Goal: Complete application form: Complete application form

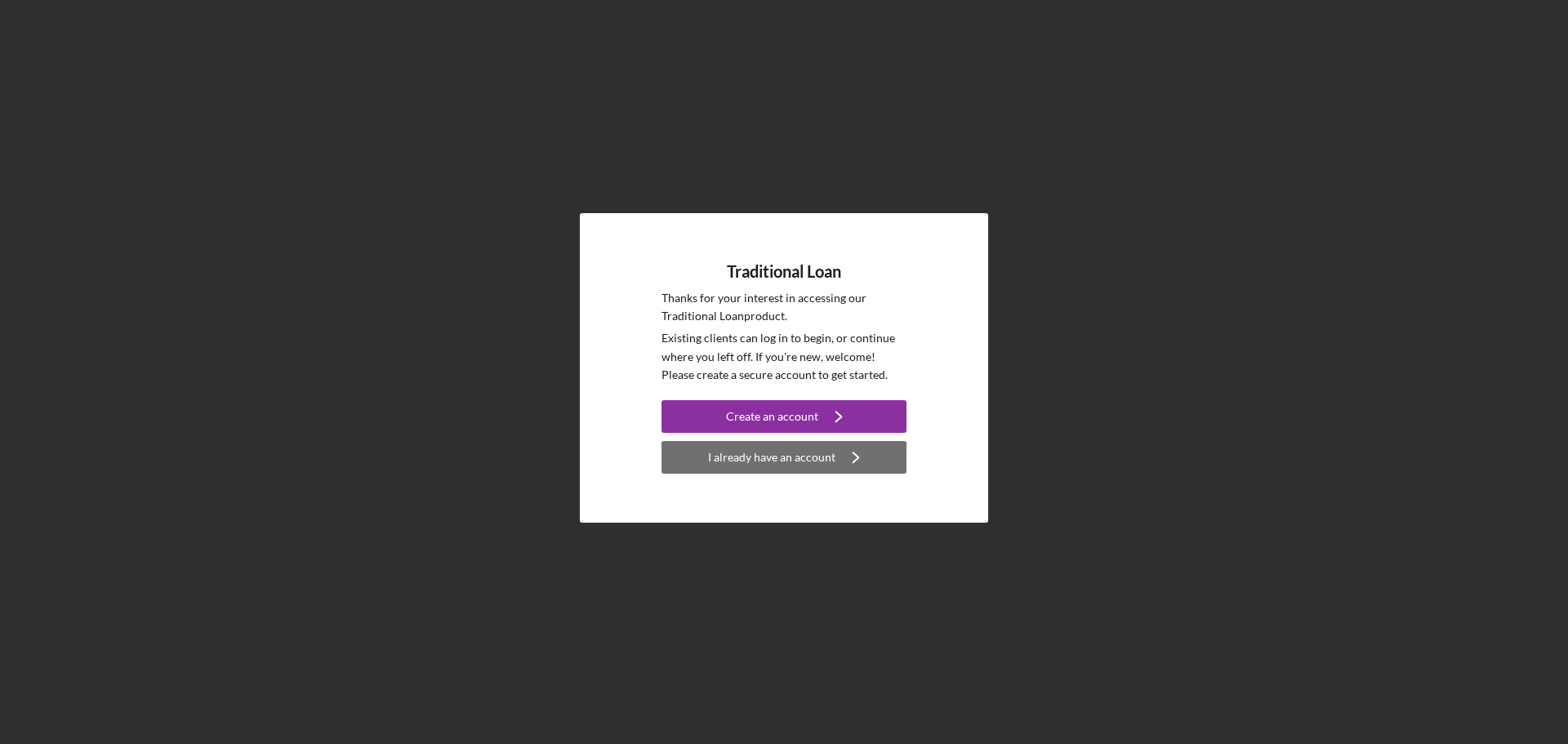
click at [784, 454] on div "I already have an account" at bounding box center [771, 457] width 128 height 33
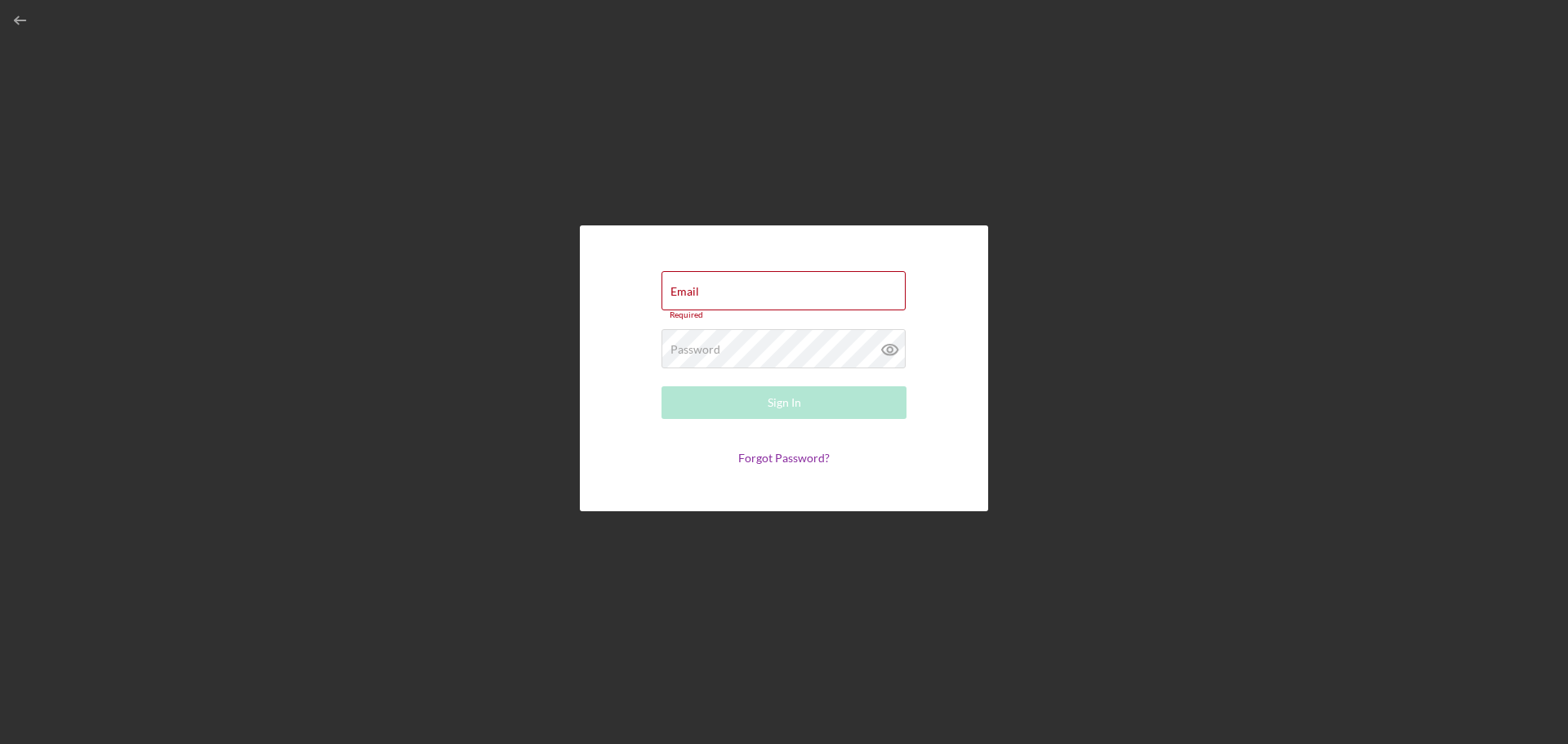
click at [1083, 356] on div "Email Required Password Required Sign In Forgot Password?" at bounding box center [784, 367] width 1552 height 736
click at [779, 291] on input "Email" at bounding box center [783, 291] width 244 height 39
type input "[EMAIL_ADDRESS][DOMAIN_NAME]"
click at [716, 345] on label "Password" at bounding box center [695, 345] width 50 height 13
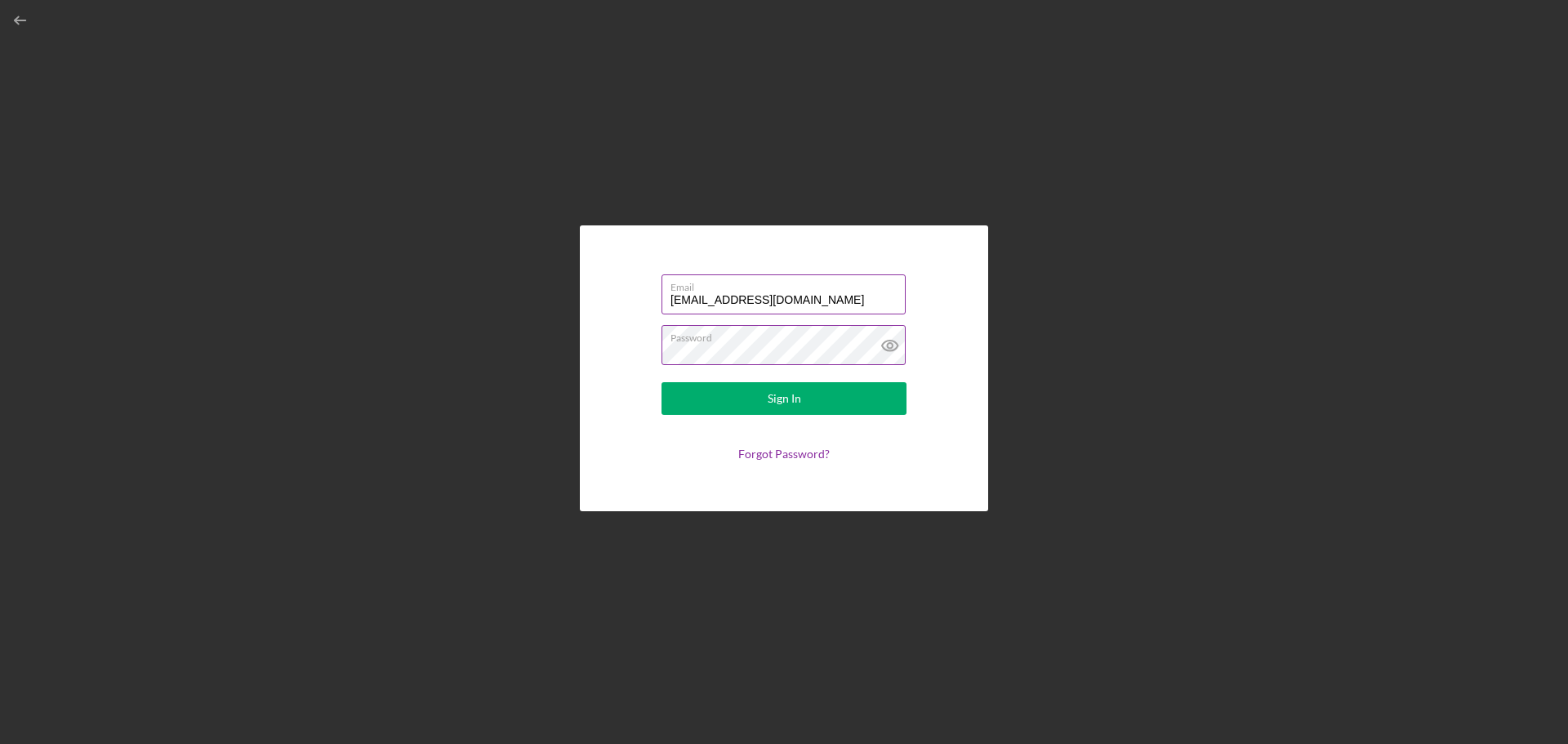
click at [893, 340] on icon at bounding box center [890, 345] width 15 height 11
click at [825, 405] on button "Sign In" at bounding box center [784, 398] width 245 height 33
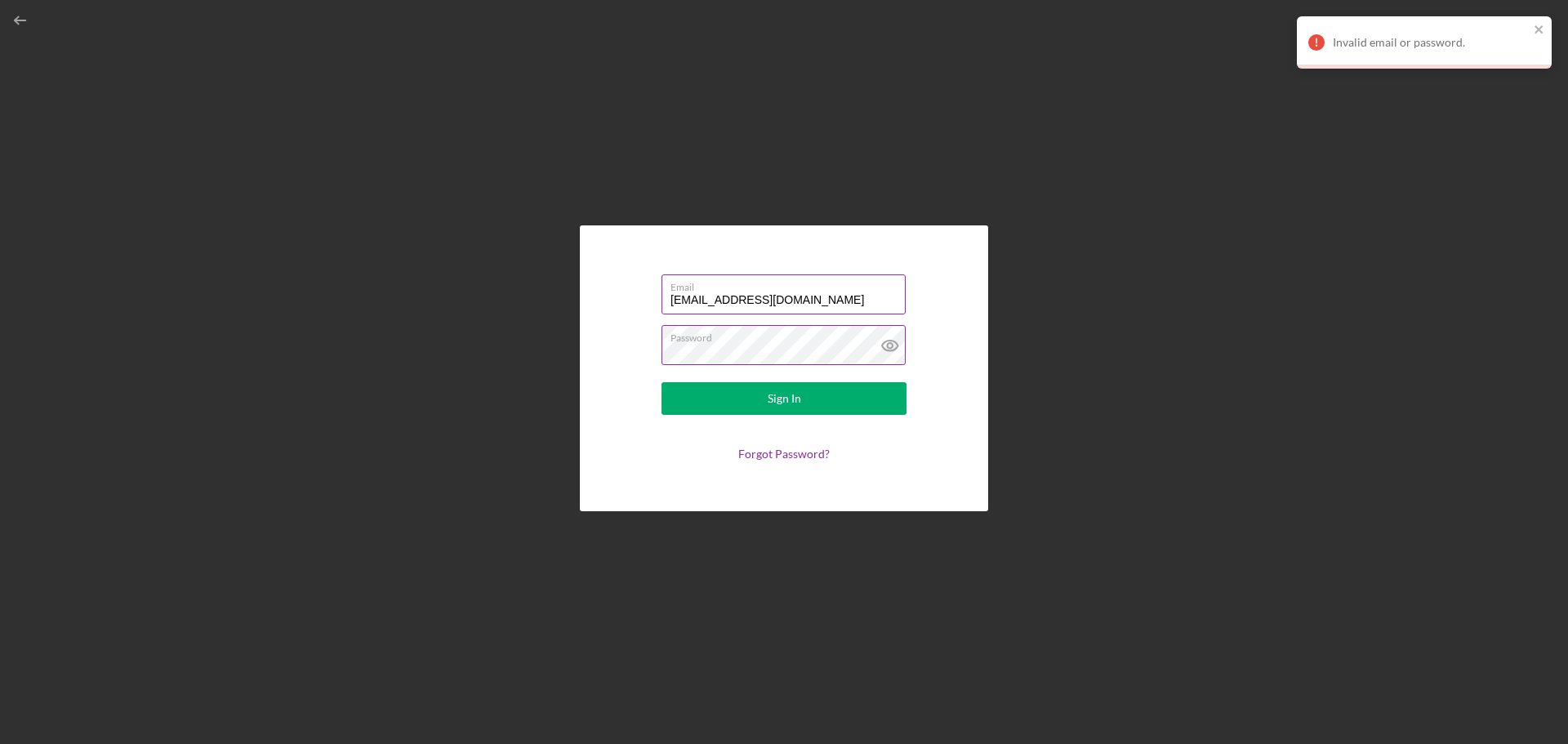
click at [461, 349] on div "Email [EMAIL_ADDRESS][DOMAIN_NAME] Password Sign In Forgot Password?" at bounding box center [784, 367] width 1552 height 736
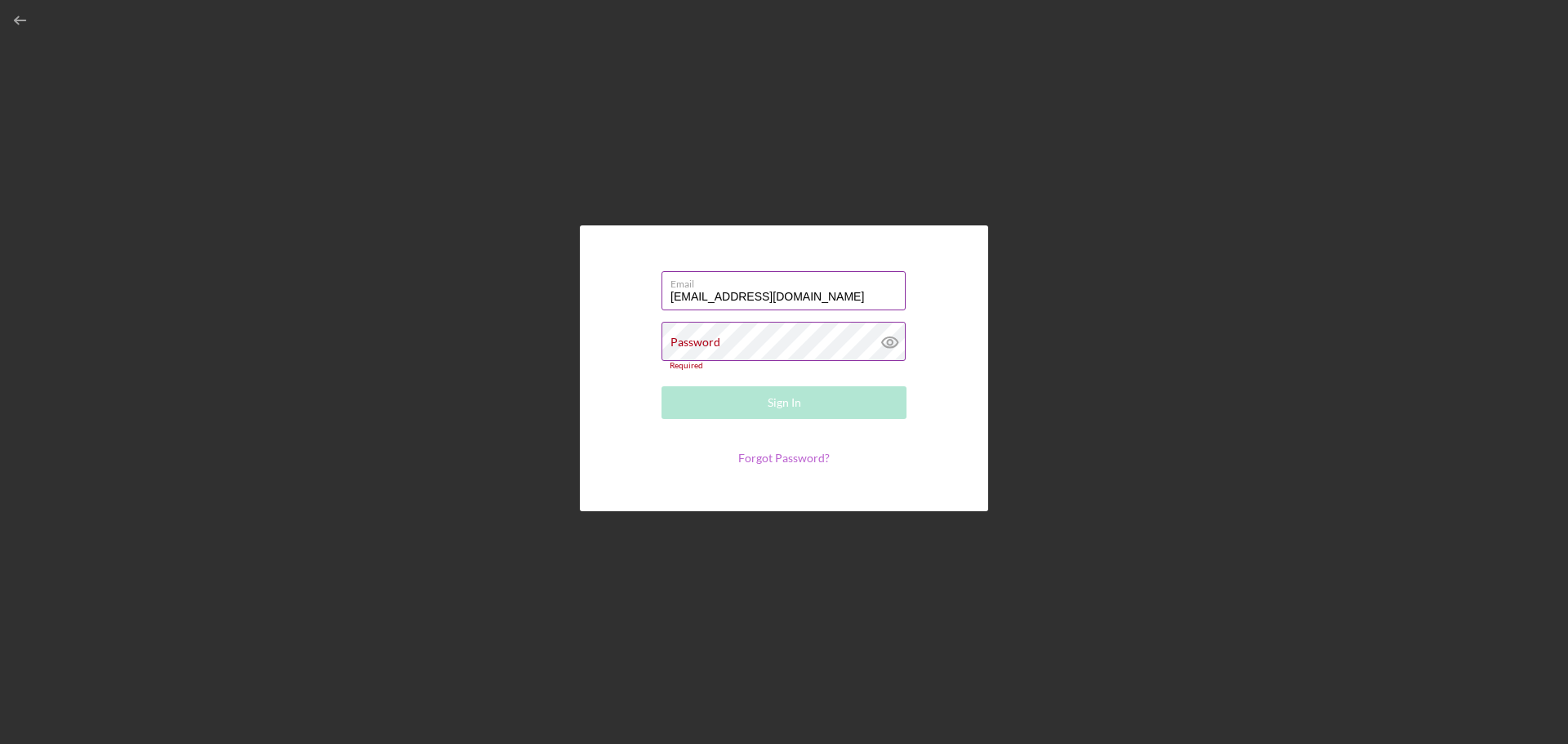
click at [793, 455] on link "Forgot Password?" at bounding box center [784, 458] width 91 height 14
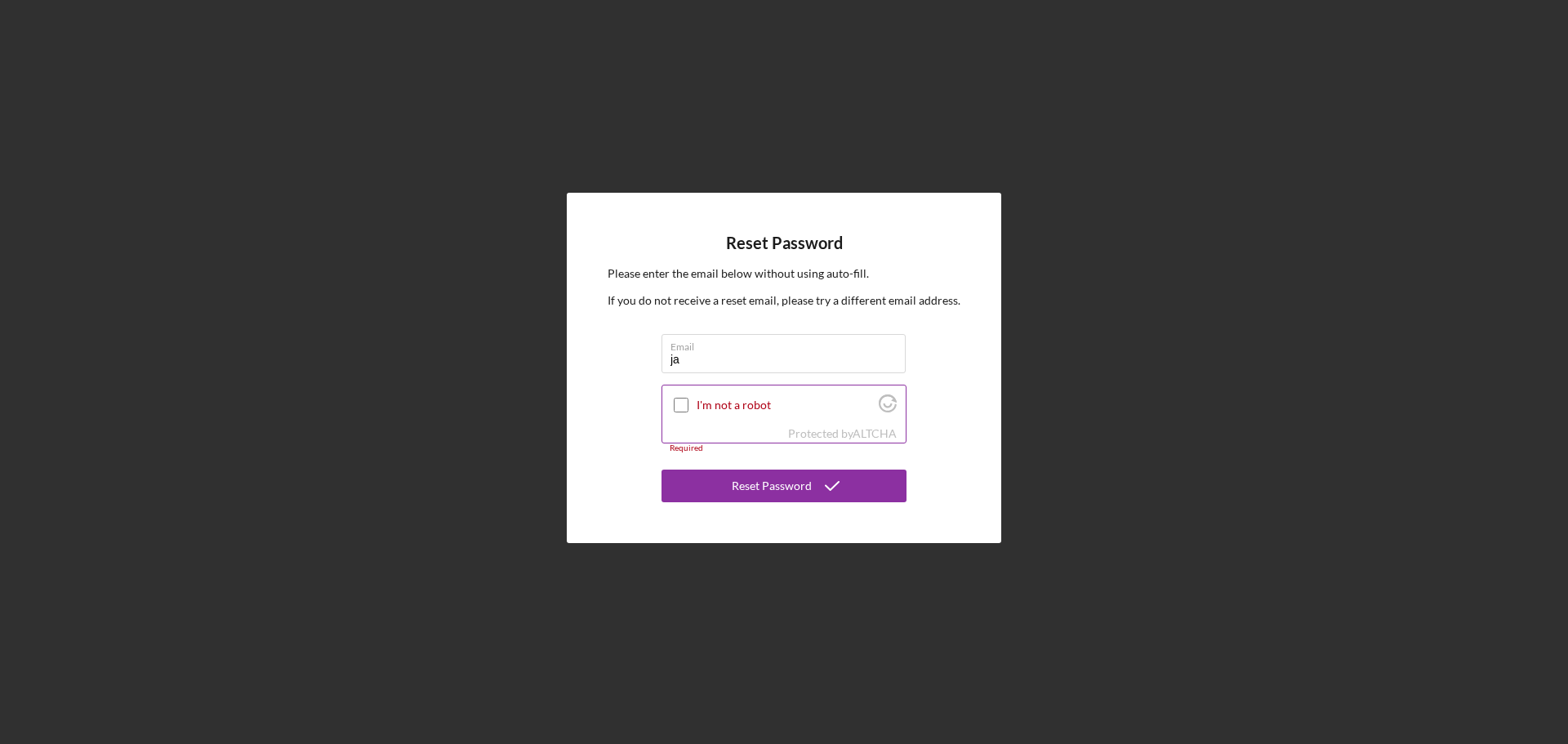
type input "[EMAIL_ADDRESS][DOMAIN_NAME]"
click at [686, 410] on input "I'm not a robot" at bounding box center [680, 405] width 14 height 14
checkbox input "true"
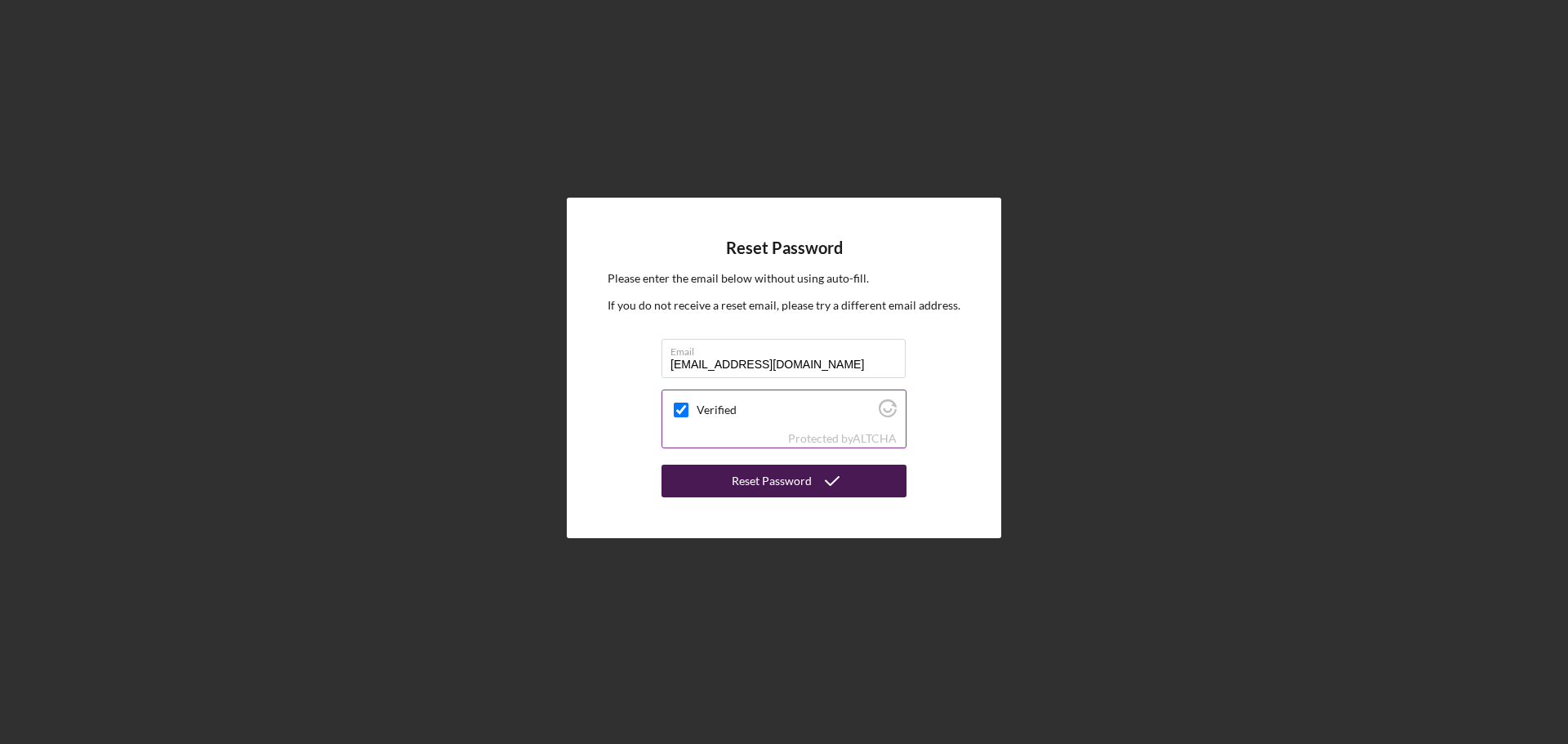
click at [818, 481] on icon "submit" at bounding box center [832, 481] width 41 height 41
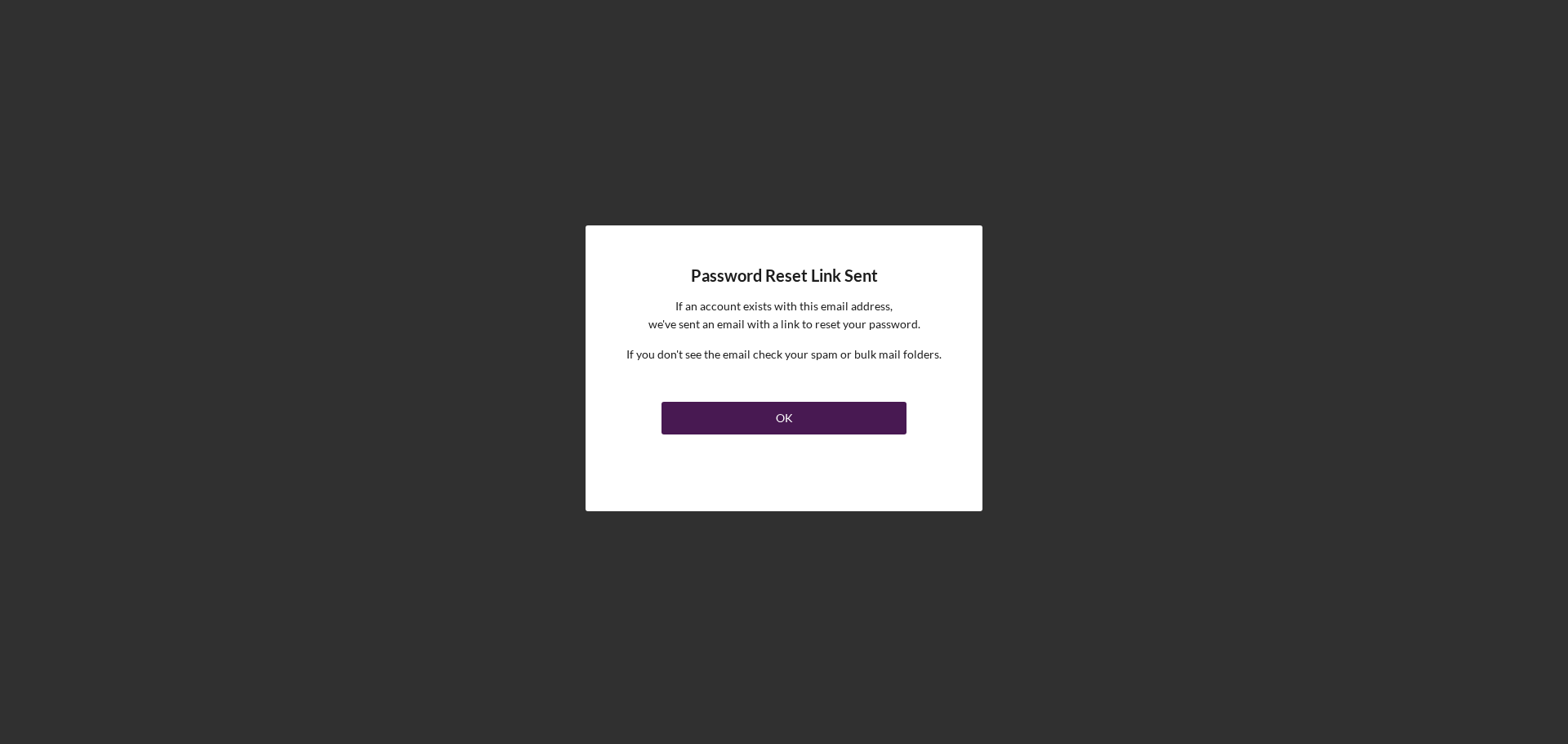
click at [808, 416] on button "OK" at bounding box center [784, 418] width 245 height 33
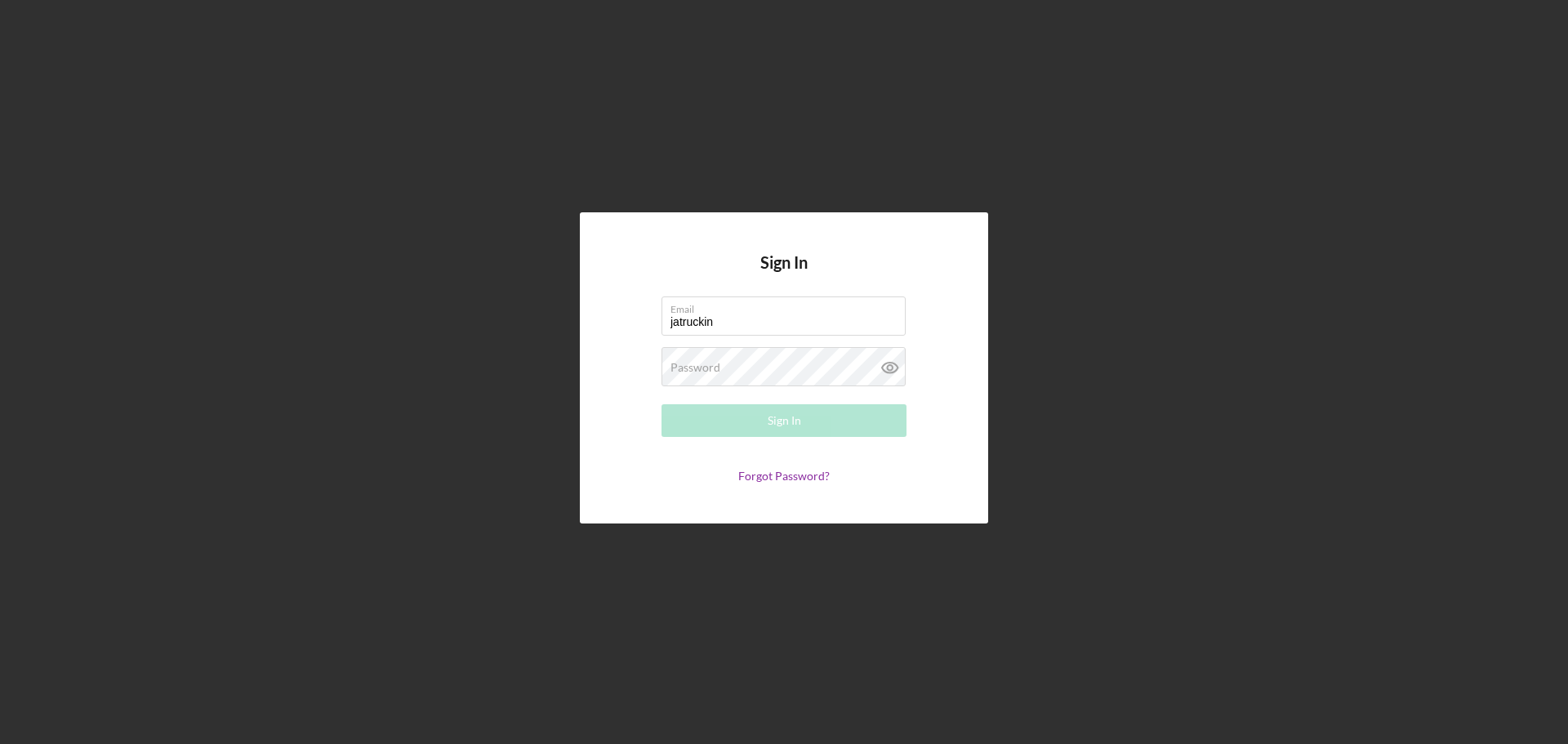
type input "[EMAIL_ADDRESS][DOMAIN_NAME]"
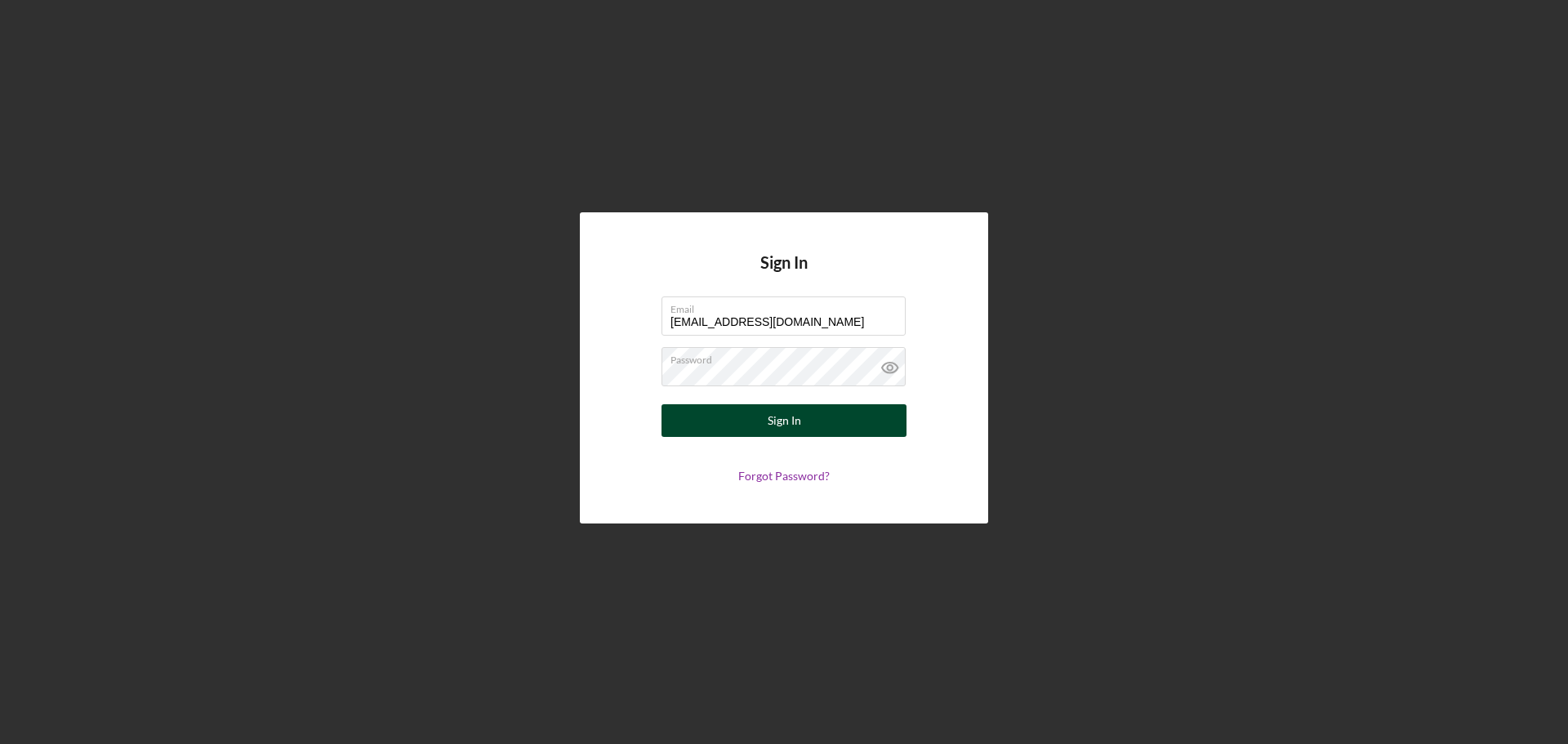
click at [803, 423] on button "Sign In" at bounding box center [784, 420] width 245 height 33
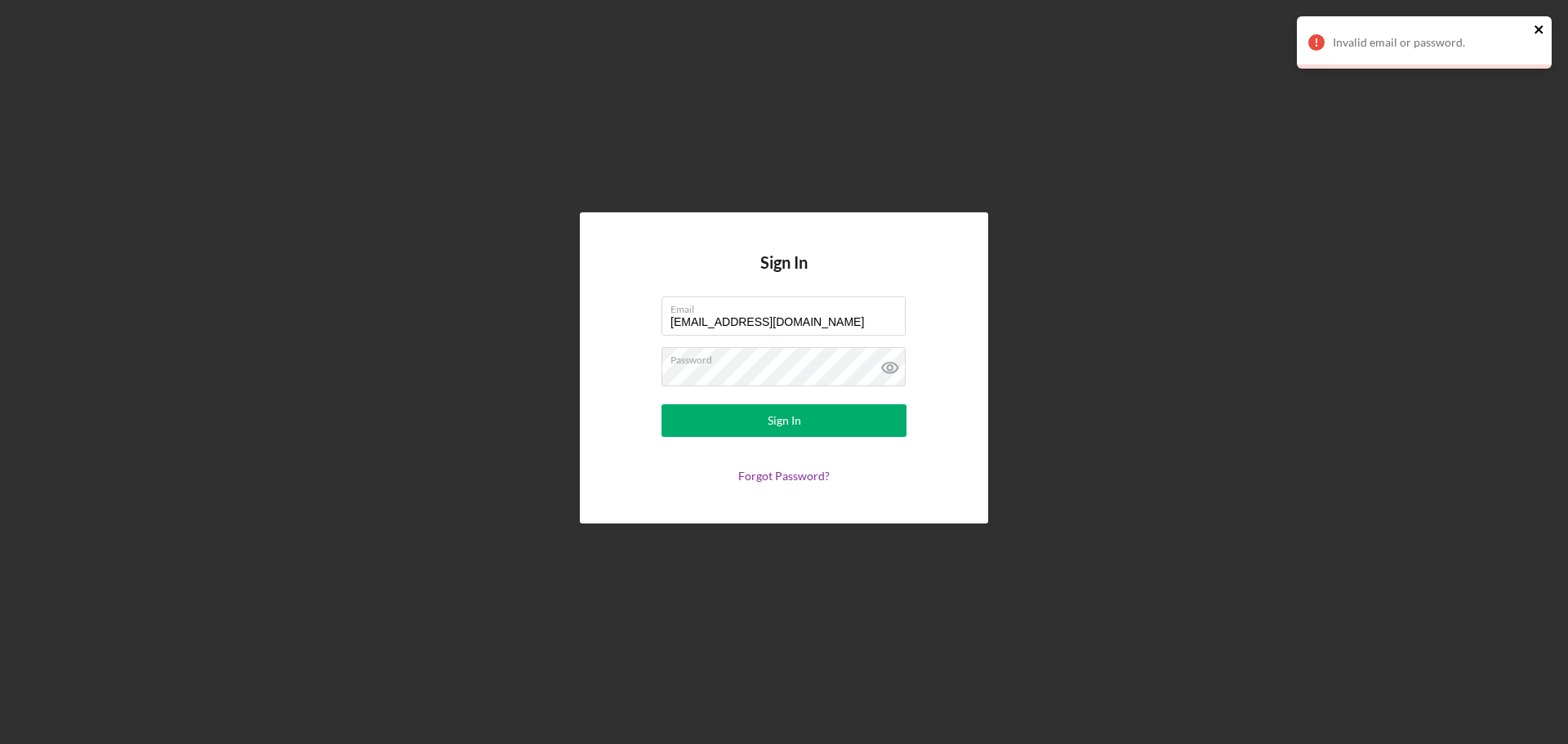
click at [1539, 26] on icon "close" at bounding box center [1539, 29] width 12 height 13
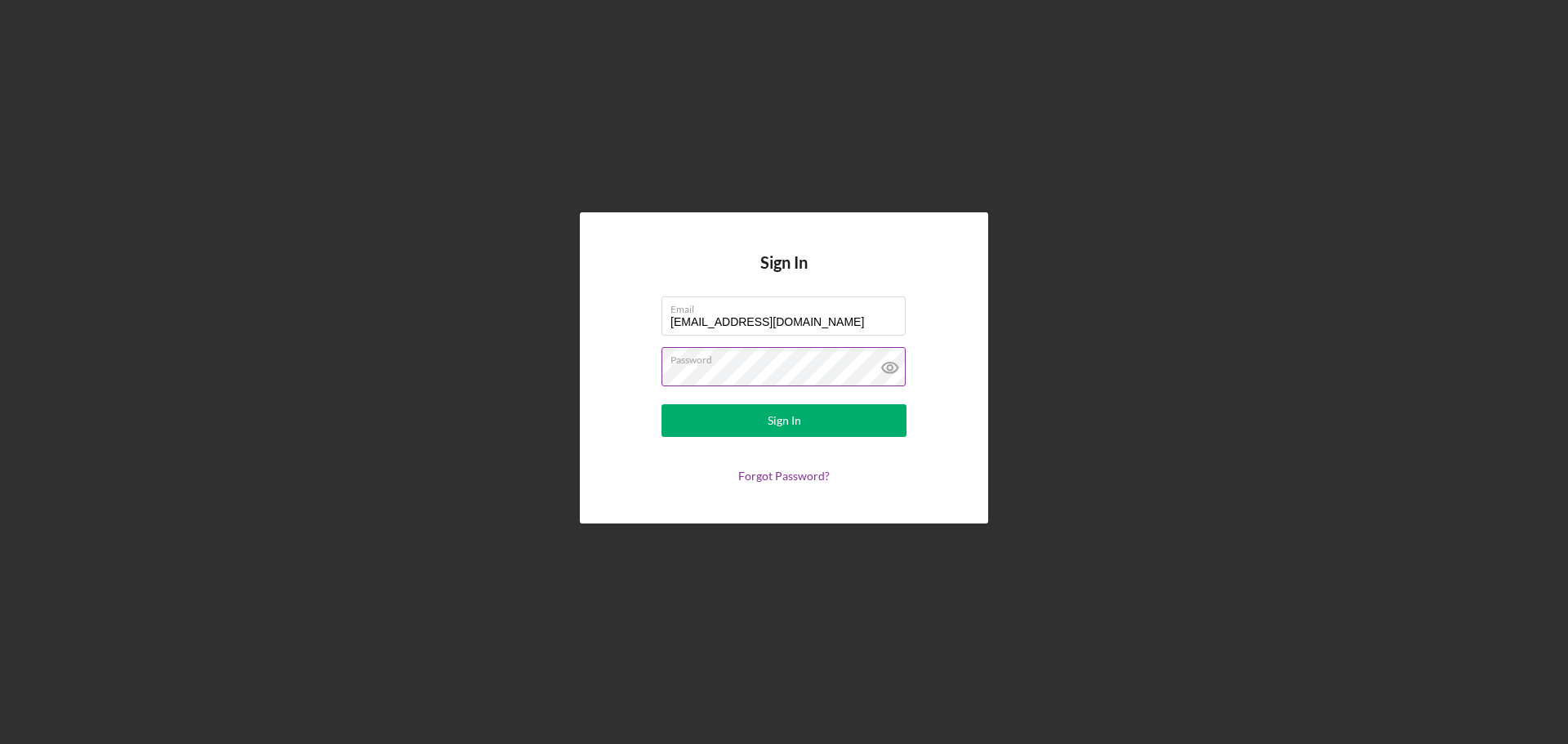
click at [896, 367] on icon at bounding box center [890, 367] width 41 height 41
click at [389, 378] on div "Sign In Email [EMAIL_ADDRESS][DOMAIN_NAME] Password Sign In Forgot Password?" at bounding box center [784, 367] width 1552 height 736
click at [767, 417] on button "Sign In" at bounding box center [784, 420] width 245 height 33
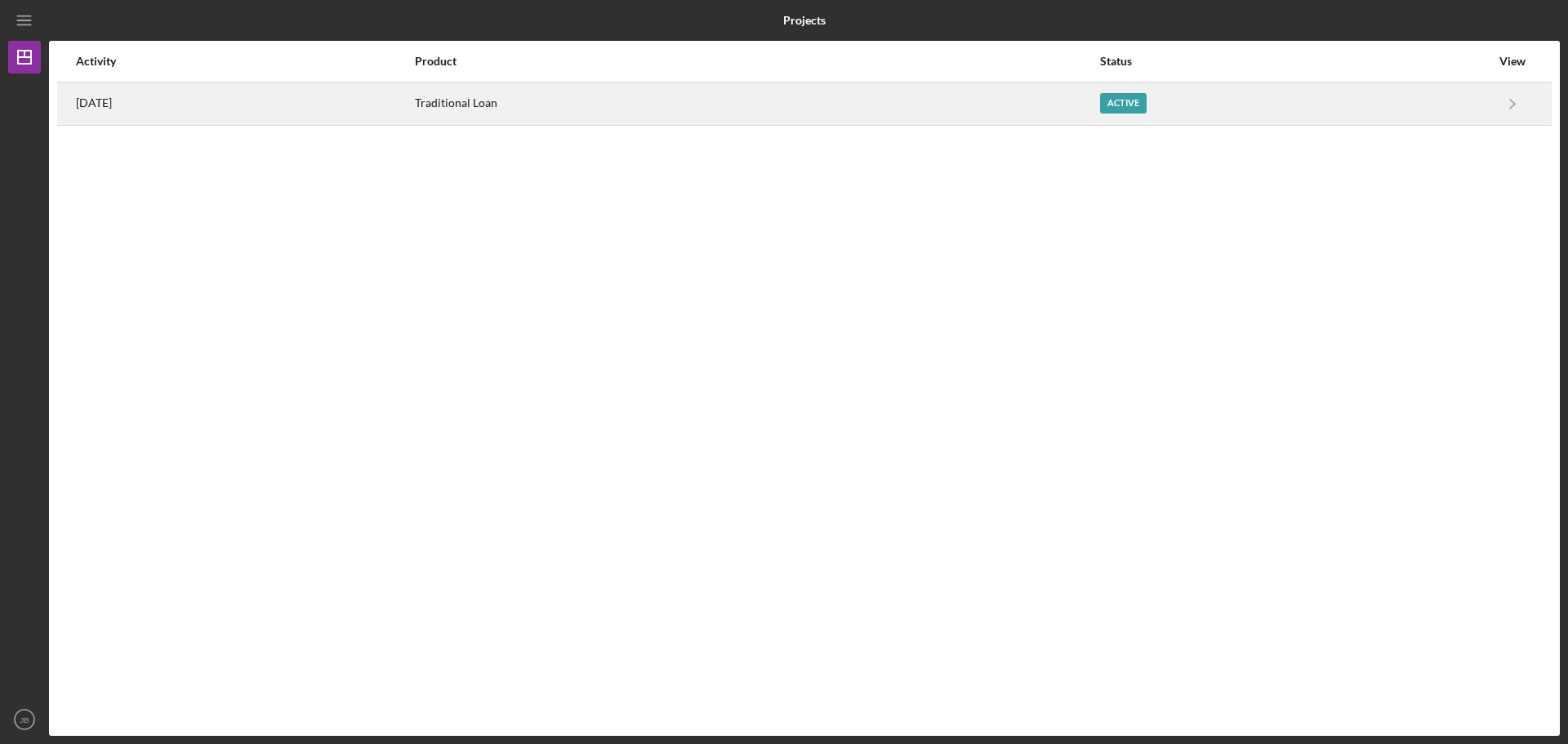
click at [1137, 104] on div "Active" at bounding box center [1123, 103] width 46 height 20
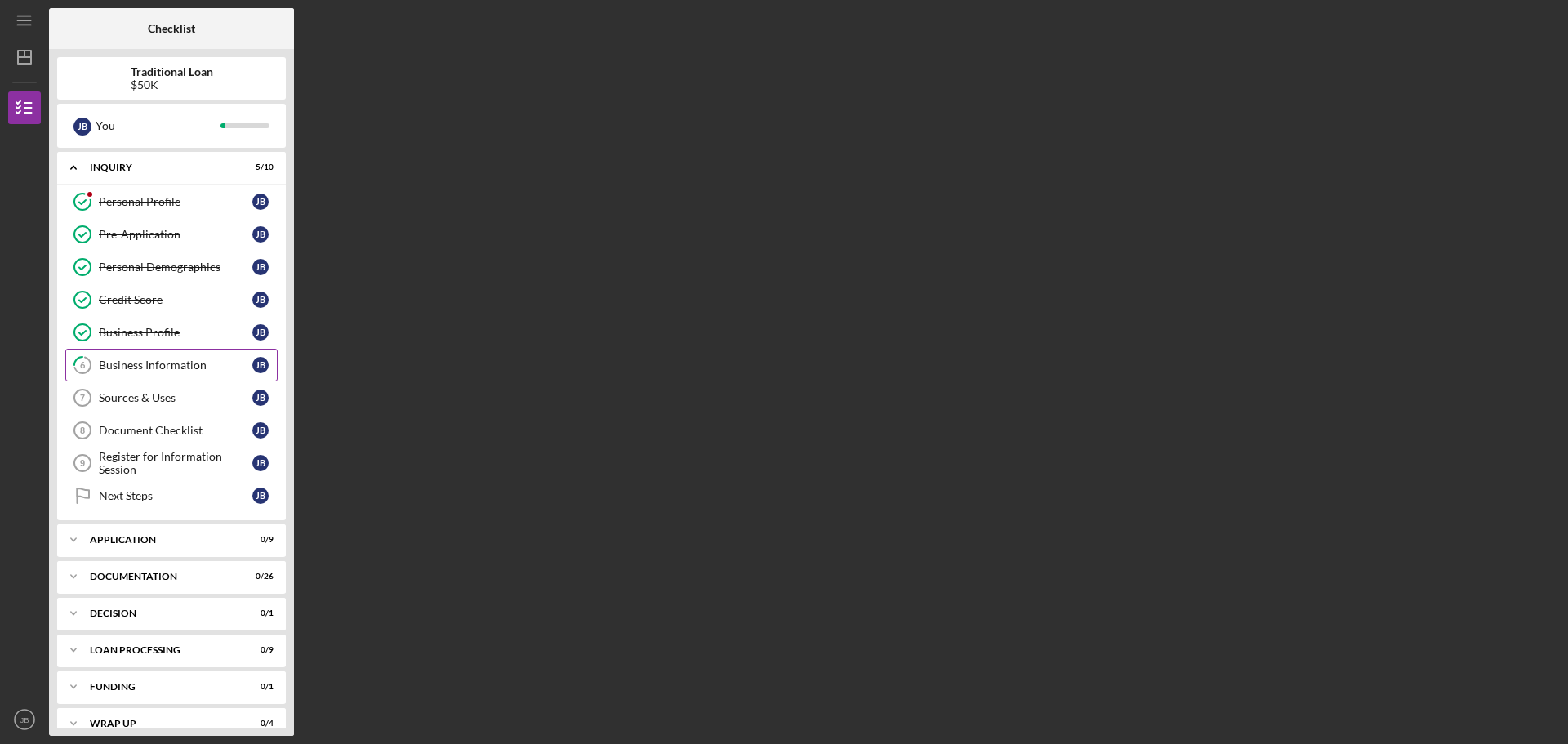
click at [176, 371] on div "Business Information" at bounding box center [176, 364] width 154 height 13
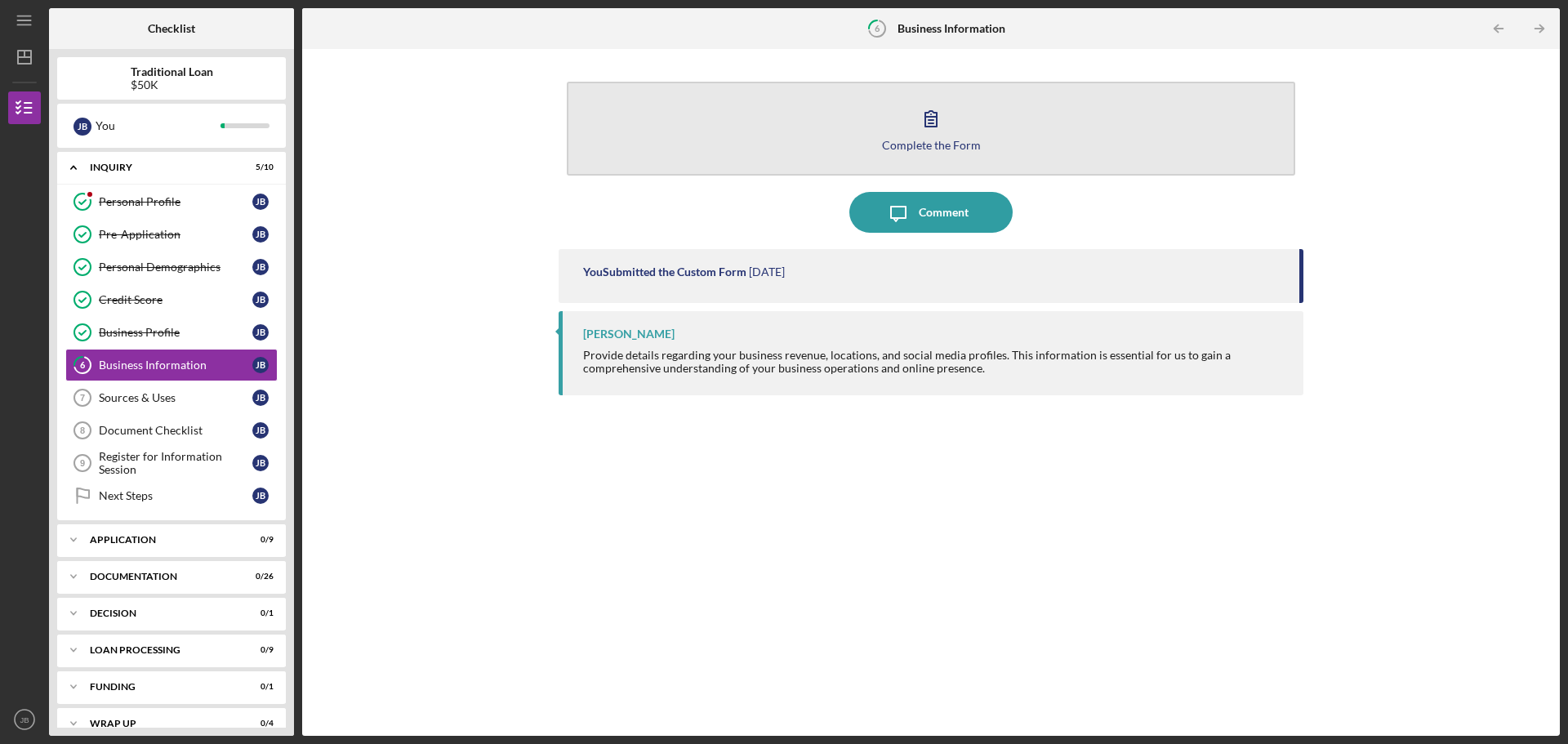
click at [950, 140] on div "Complete the Form" at bounding box center [931, 144] width 99 height 12
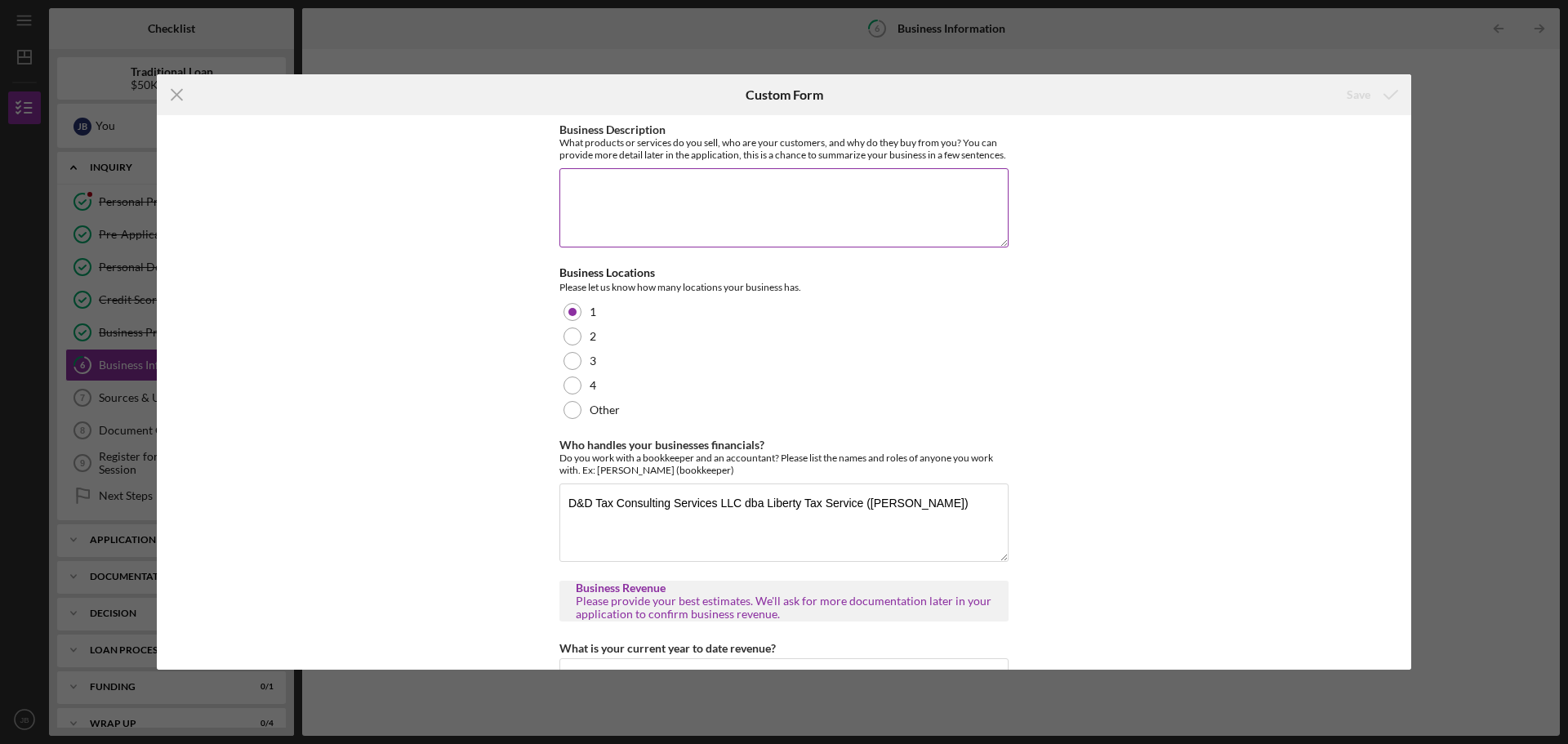
click at [621, 200] on textarea "Business Description" at bounding box center [784, 207] width 449 height 79
drag, startPoint x: 904, startPoint y: 197, endPoint x: 967, endPoint y: 195, distance: 63.0
click at [911, 193] on textarea "Transporting construction debris. Customer consist of construction contract com…" at bounding box center [784, 207] width 449 height 79
drag, startPoint x: 962, startPoint y: 200, endPoint x: 993, endPoint y: 203, distance: 31.1
click at [1000, 205] on textarea "Transporting construction debris. Customer consist of construction company's wh…" at bounding box center [784, 207] width 449 height 79
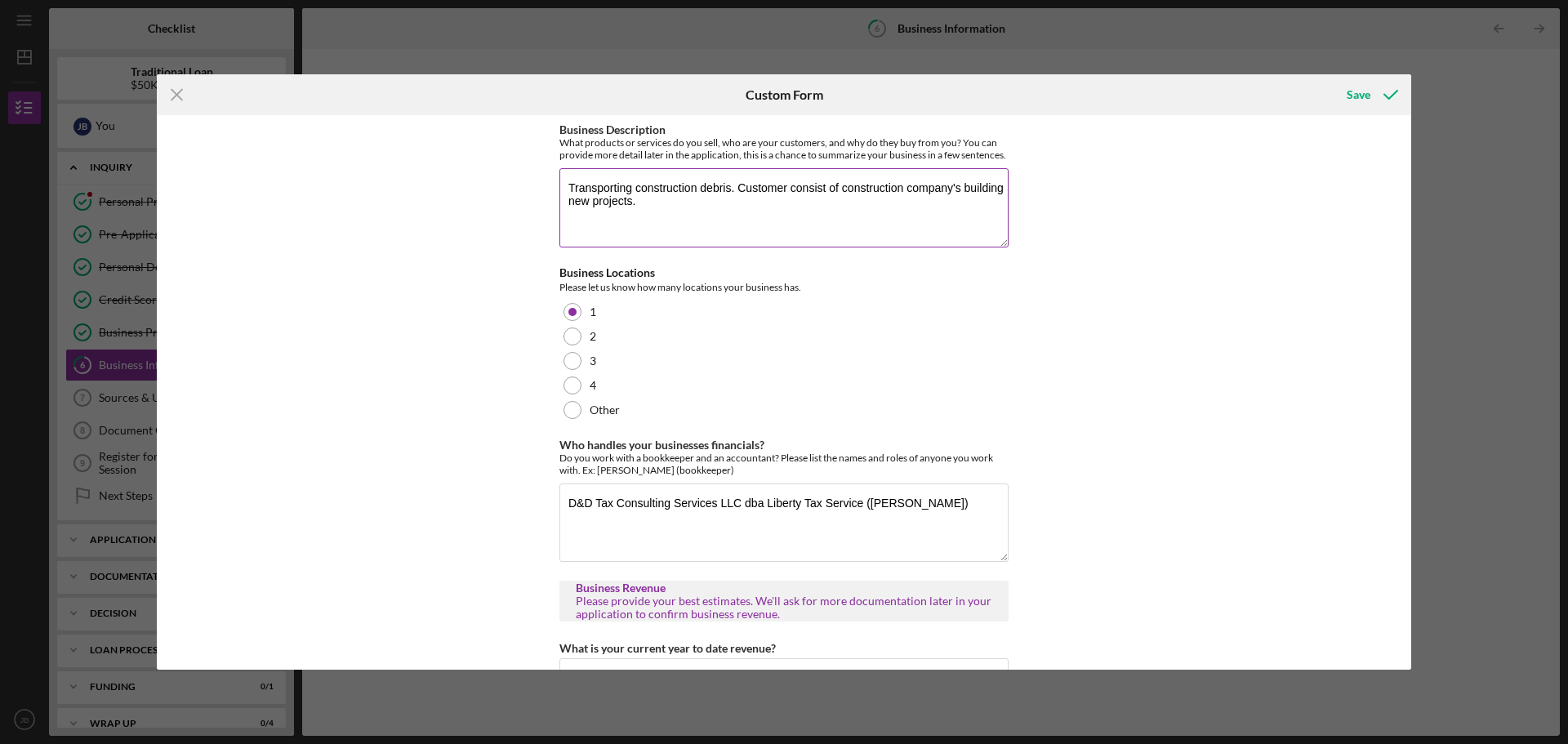
drag, startPoint x: 565, startPoint y: 211, endPoint x: 683, endPoint y: 204, distance: 118.2
click at [566, 210] on textarea "Transporting construction debris. Customer consist of construction company's bu…" at bounding box center [784, 207] width 449 height 79
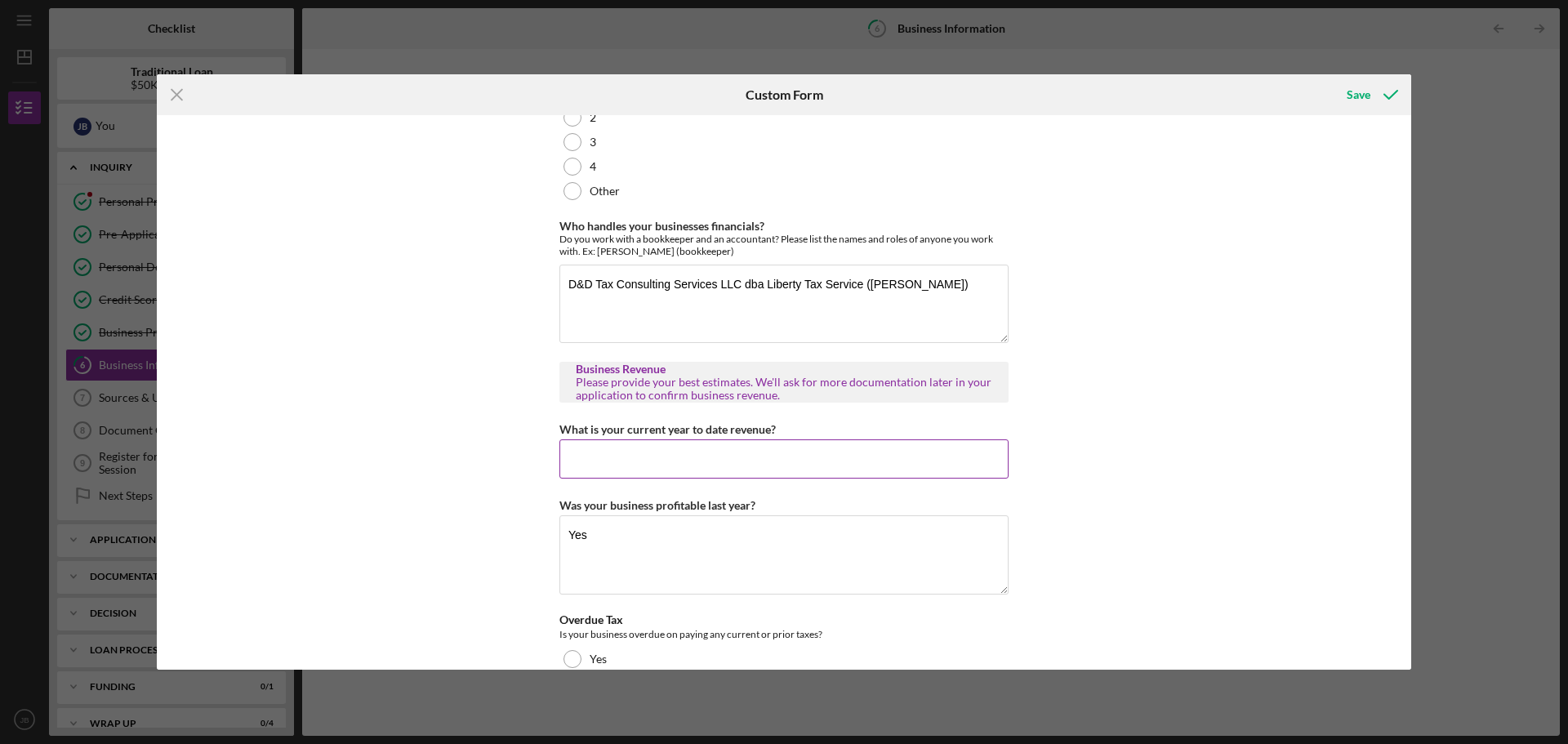
scroll to position [245, 0]
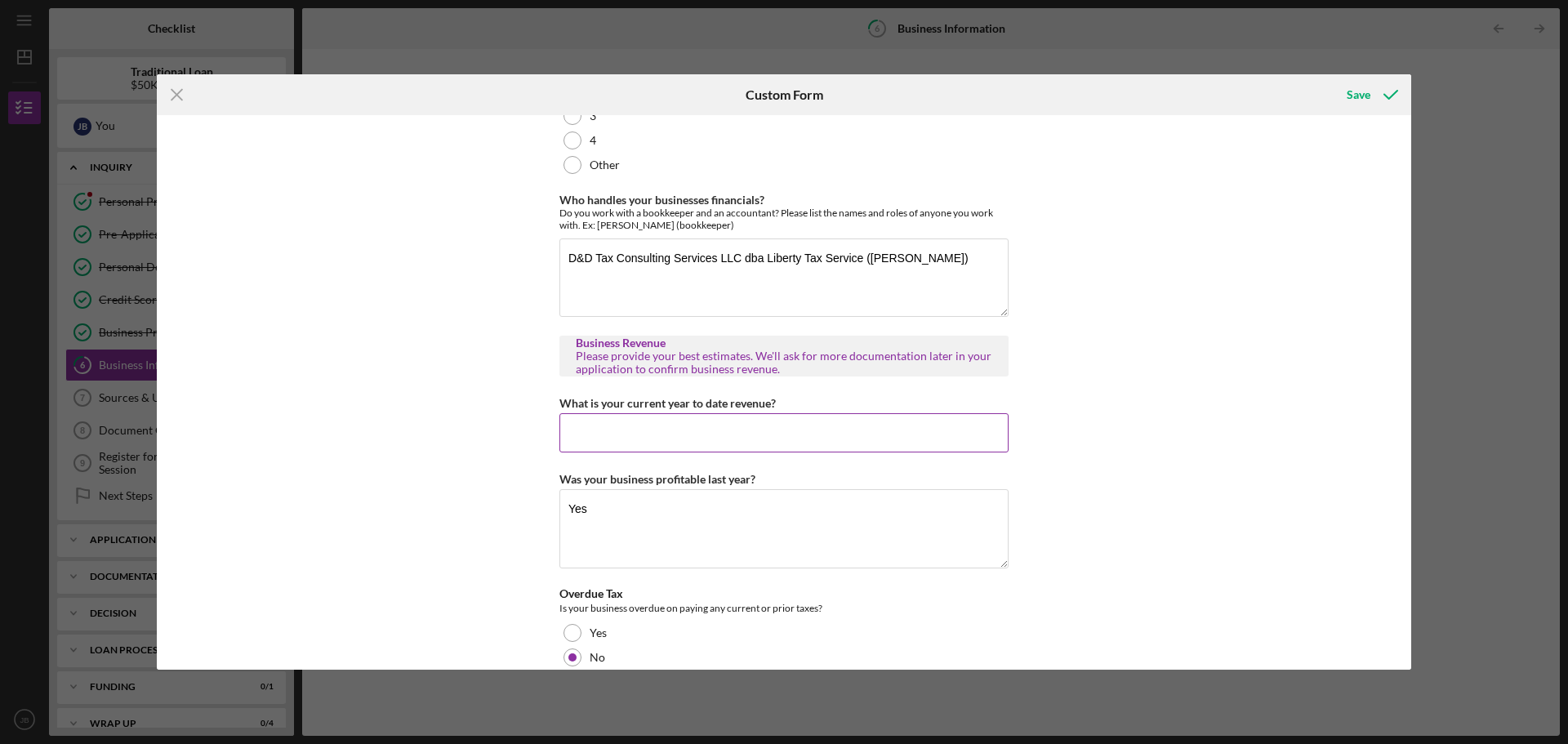
click at [611, 444] on input "What is your current year to date revenue?" at bounding box center [784, 432] width 449 height 39
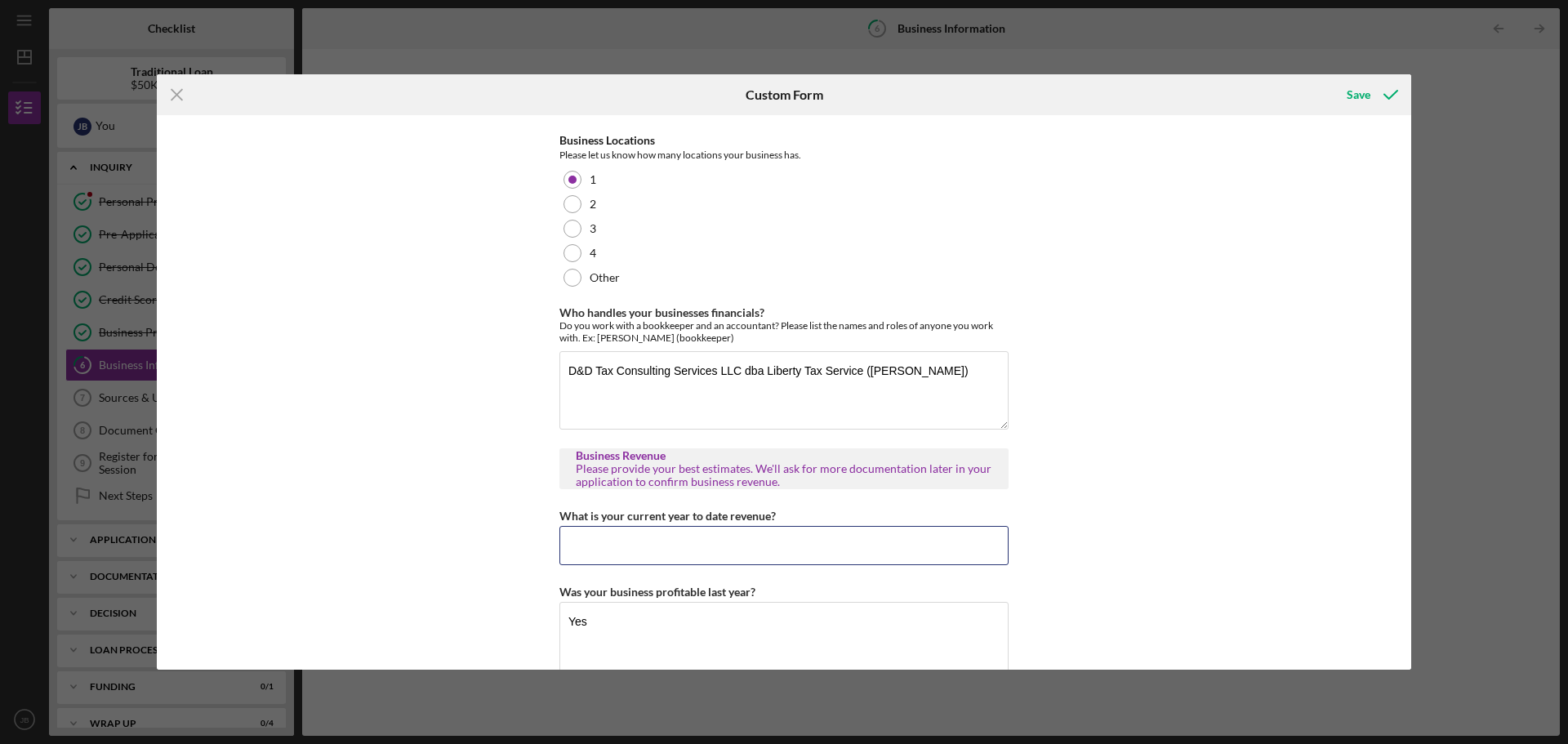
scroll to position [0, 0]
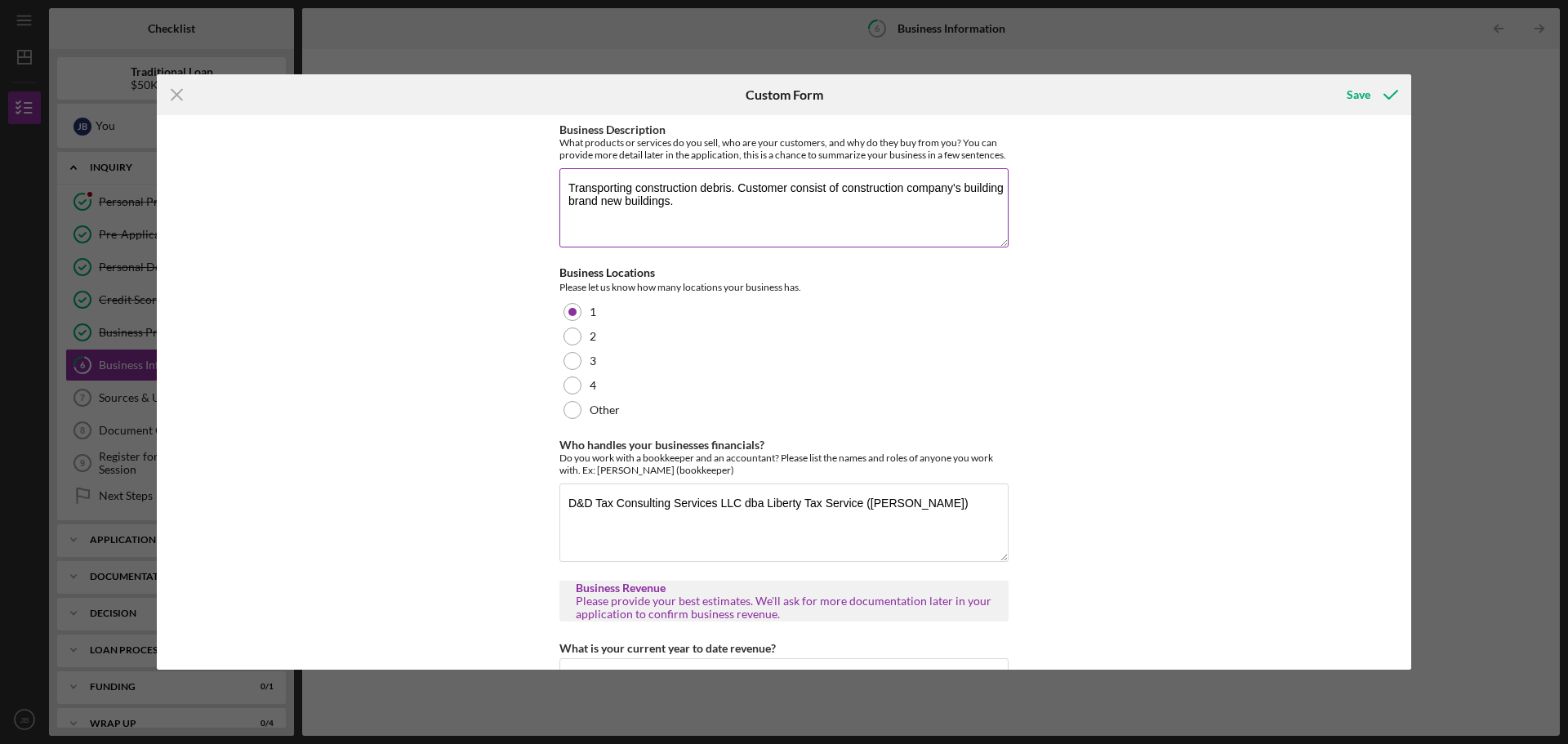
click at [736, 197] on textarea "Transporting construction debris. Customer consist of construction company's bu…" at bounding box center [784, 207] width 449 height 79
click at [608, 211] on textarea "Transporting construction debris. I contract with larger trucking company's suc…" at bounding box center [784, 207] width 449 height 79
drag, startPoint x: 775, startPoint y: 213, endPoint x: 928, endPoint y: 225, distance: 153.5
click at [928, 225] on textarea "Transporting construction debris. I contract with larger trucking company's suc…" at bounding box center [784, 207] width 449 height 79
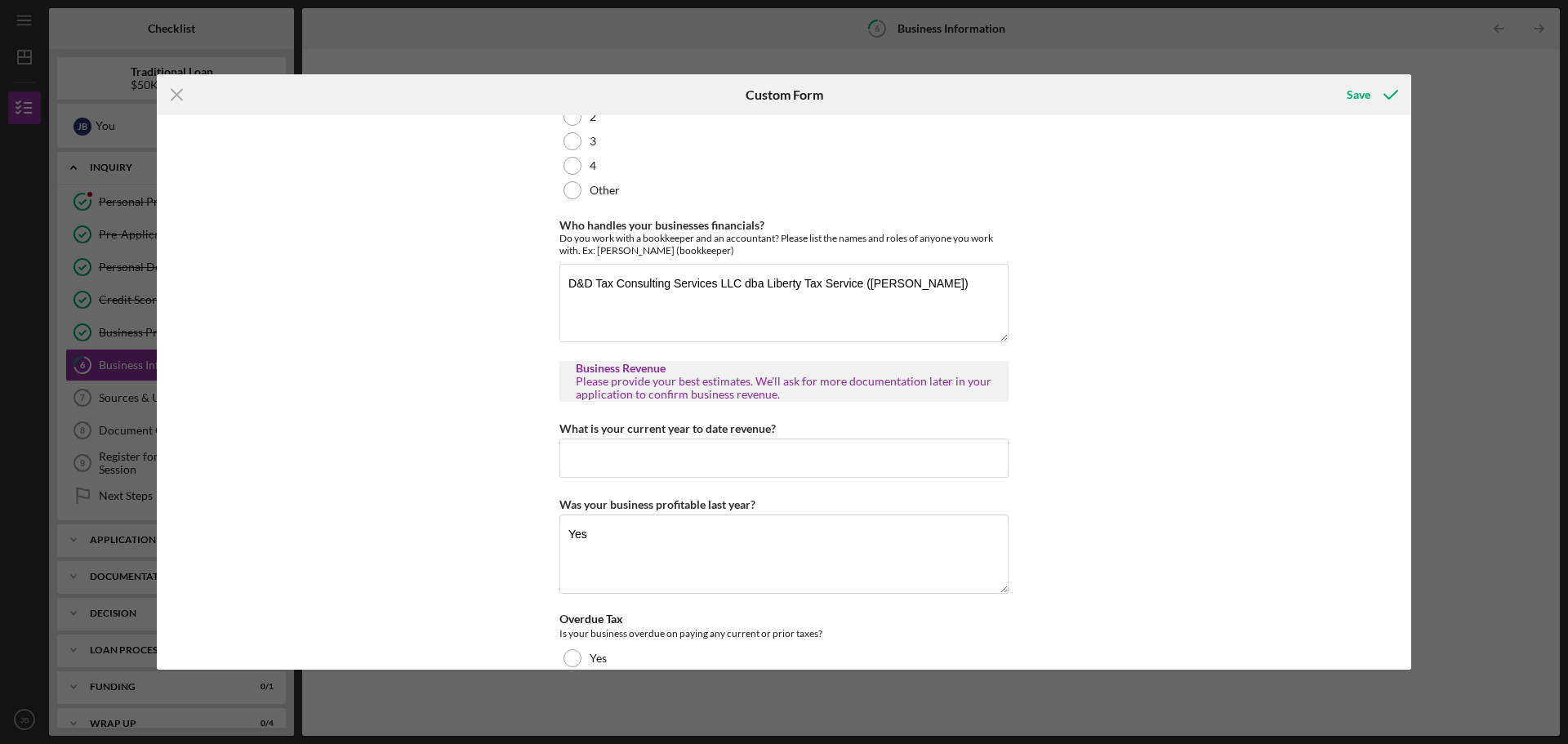
scroll to position [245, 0]
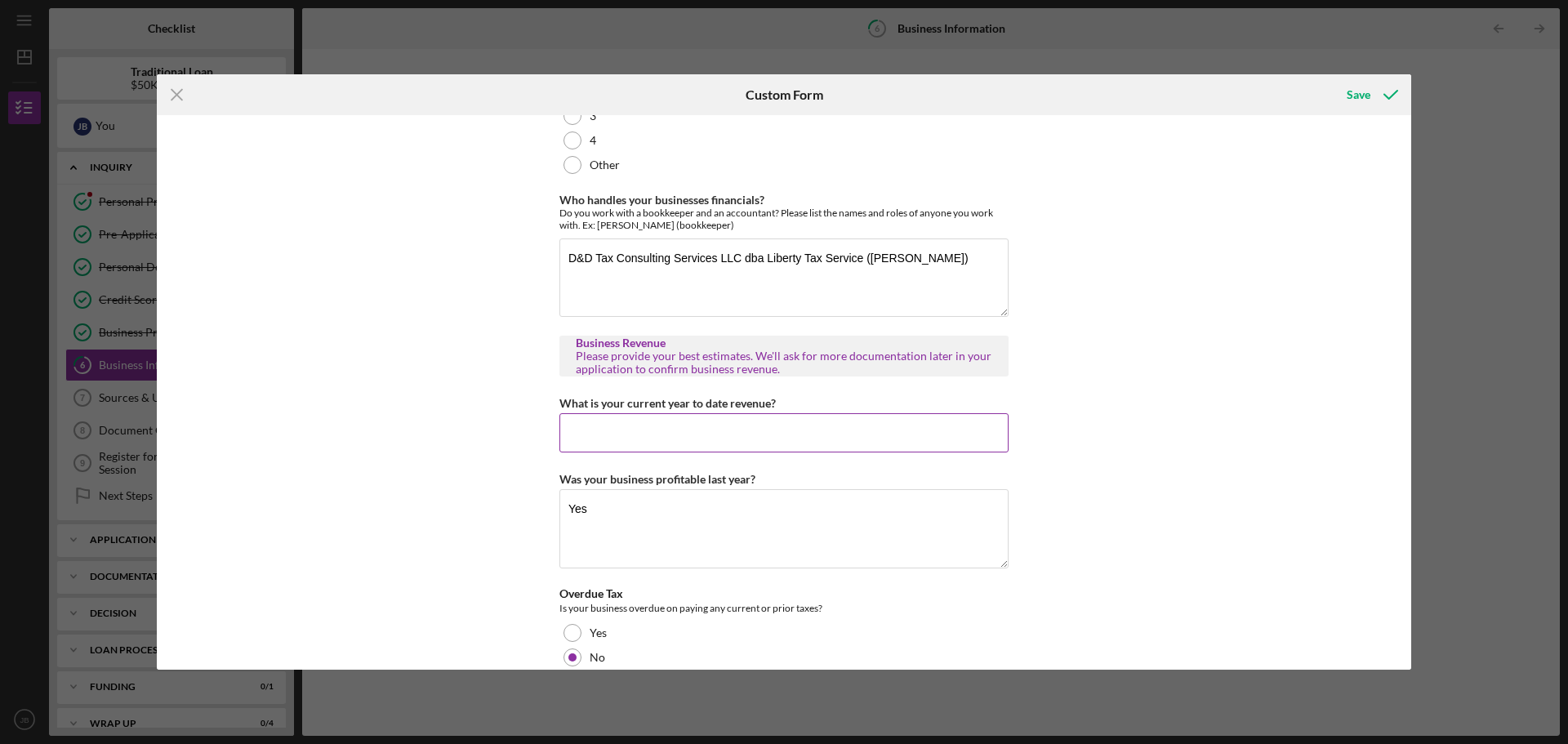
type textarea "Transporting construction debris. I contract with larger trucking company's suc…"
click at [616, 446] on input "What is your current year to date revenue?" at bounding box center [784, 432] width 449 height 39
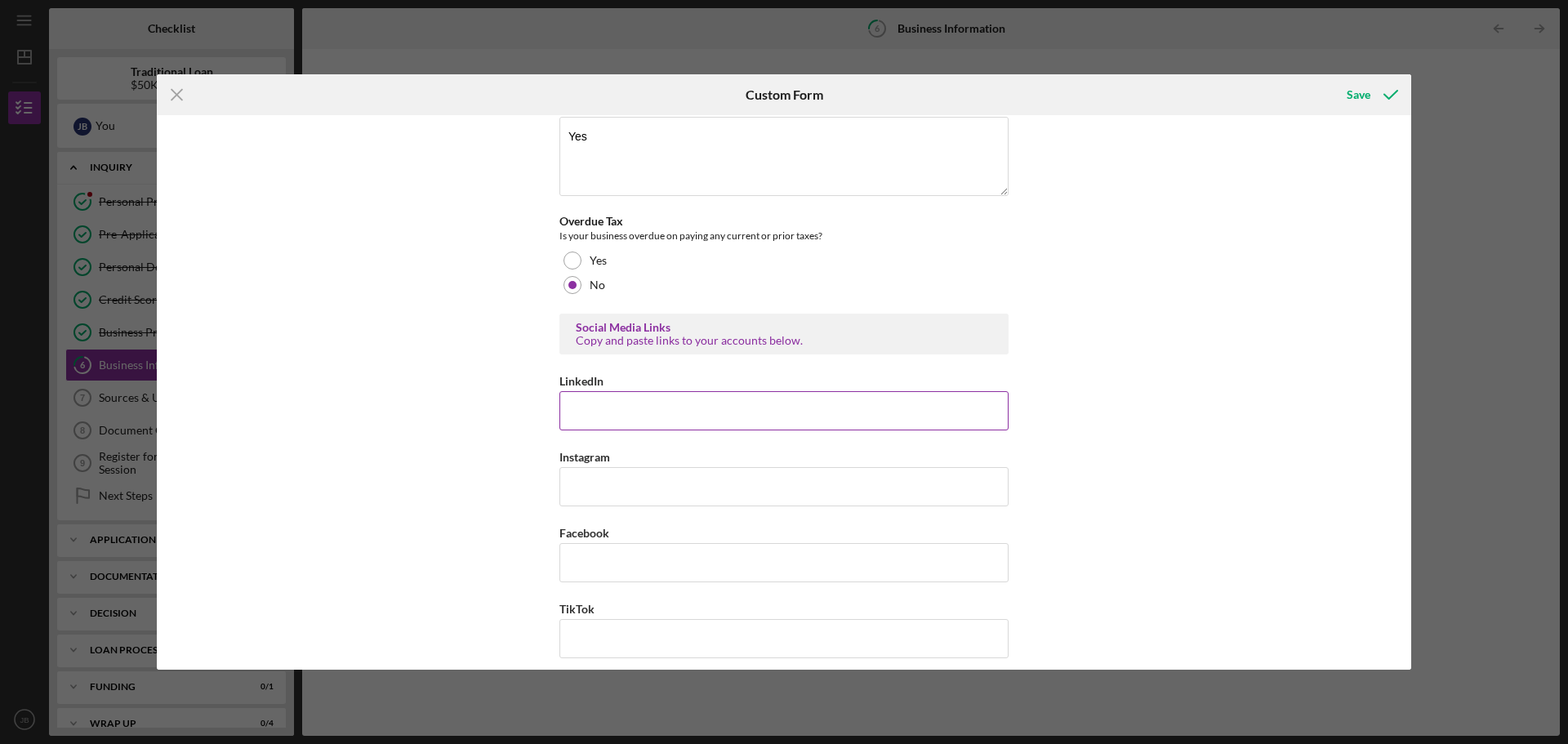
scroll to position [643, 0]
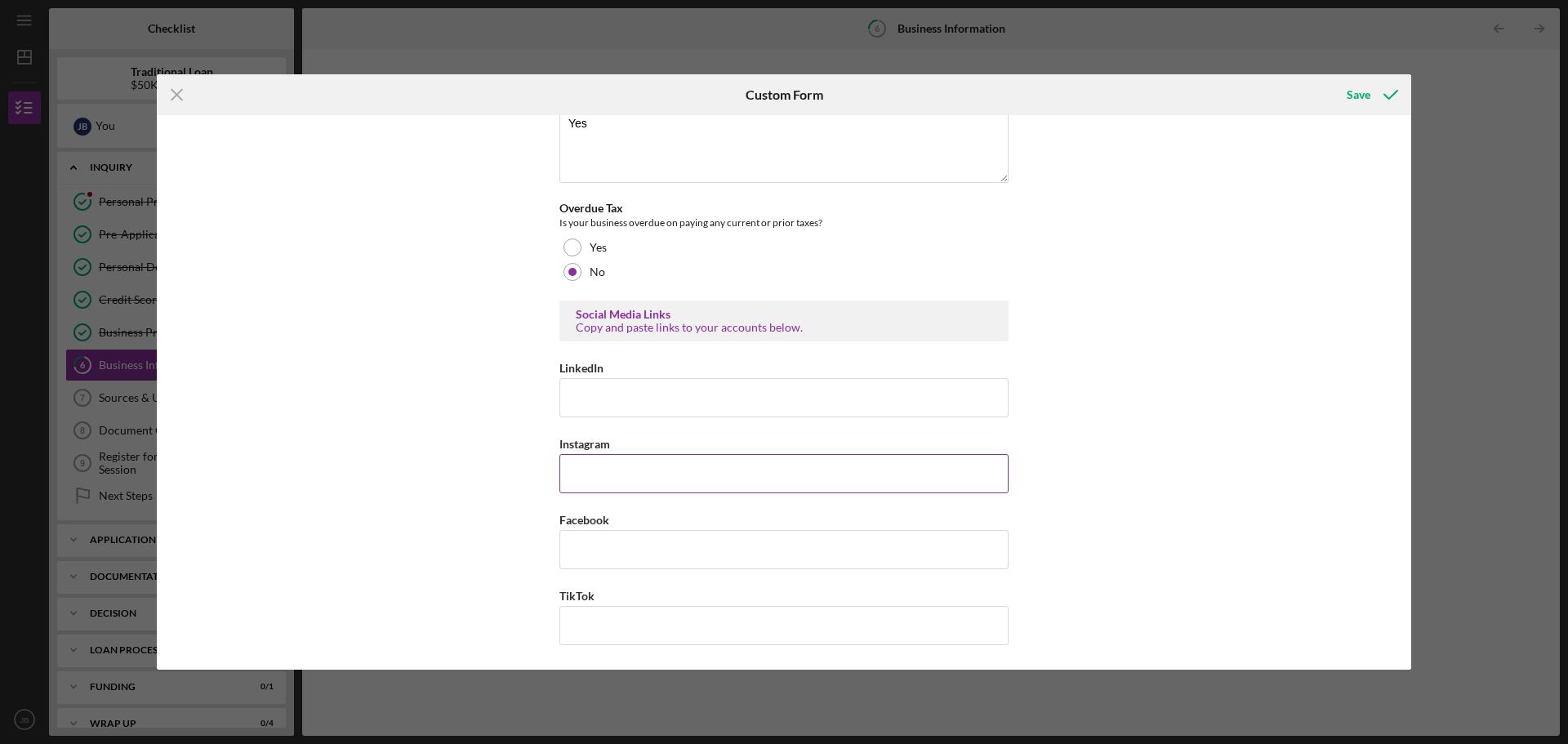
type input "$180,000"
click at [596, 461] on input "Instagram" at bounding box center [784, 473] width 449 height 39
type input "jatruckingcompany_"
click at [1361, 96] on div "Save" at bounding box center [1358, 95] width 24 height 33
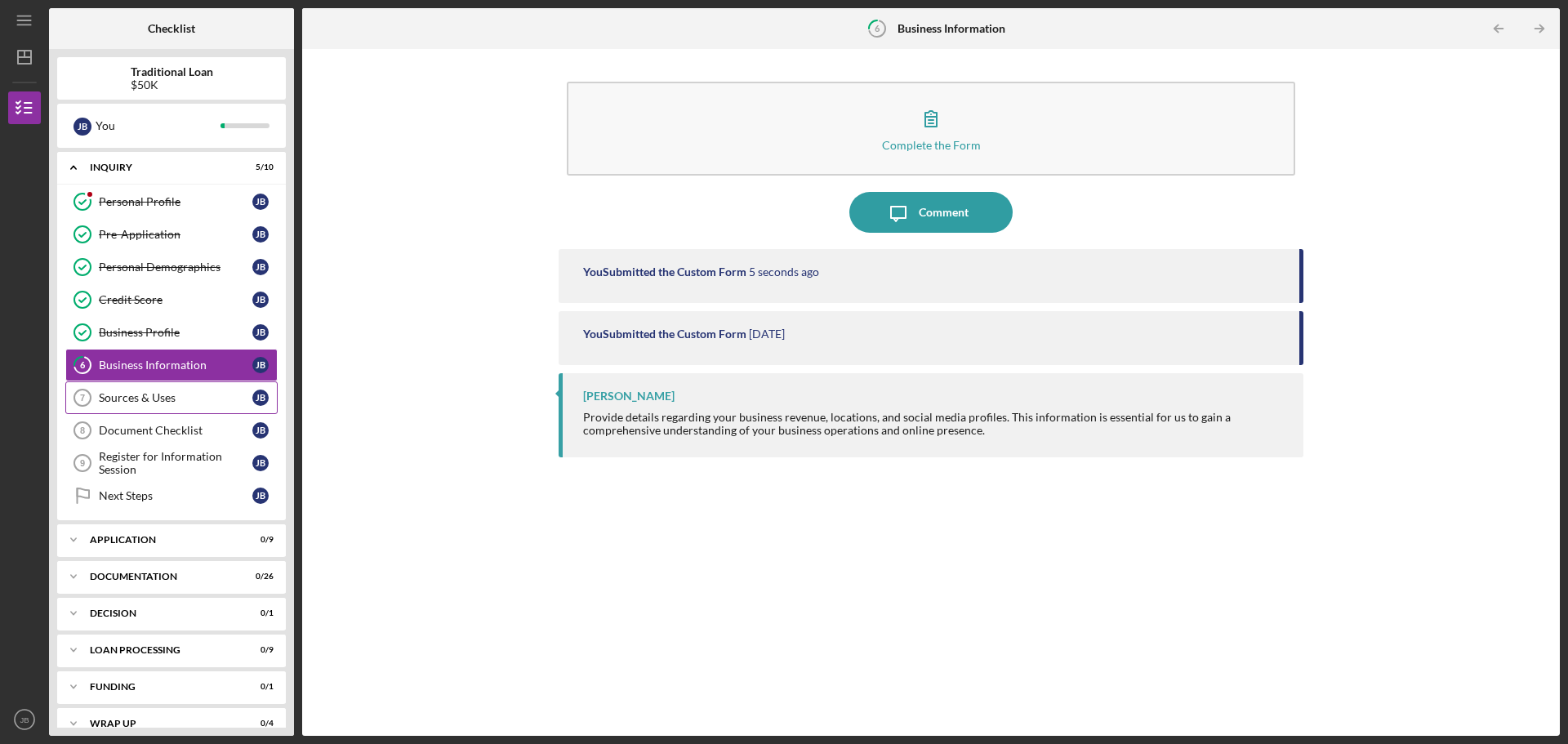
click at [151, 395] on div "Sources & Uses" at bounding box center [176, 397] width 154 height 13
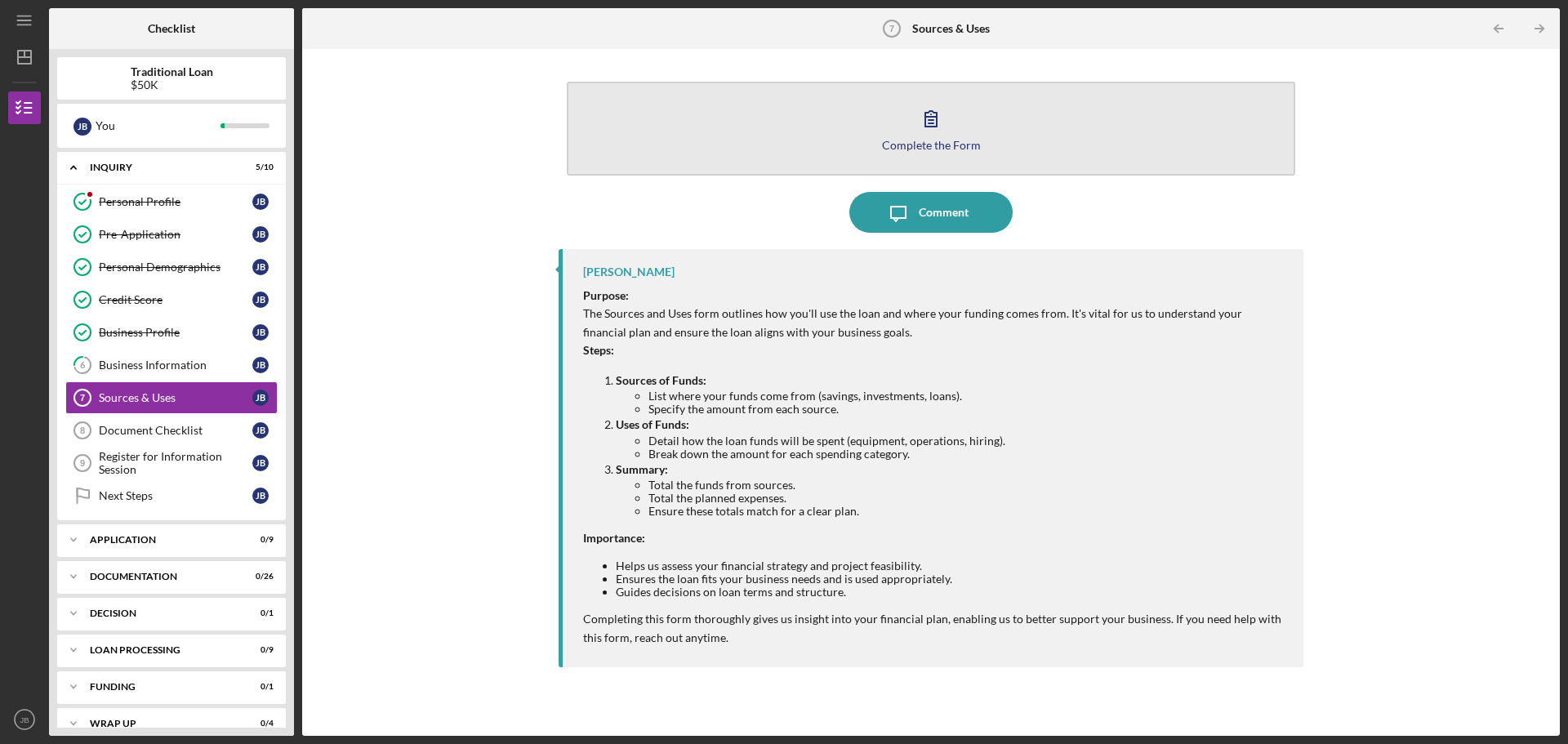
click at [951, 143] on div "Complete the Form" at bounding box center [931, 144] width 99 height 12
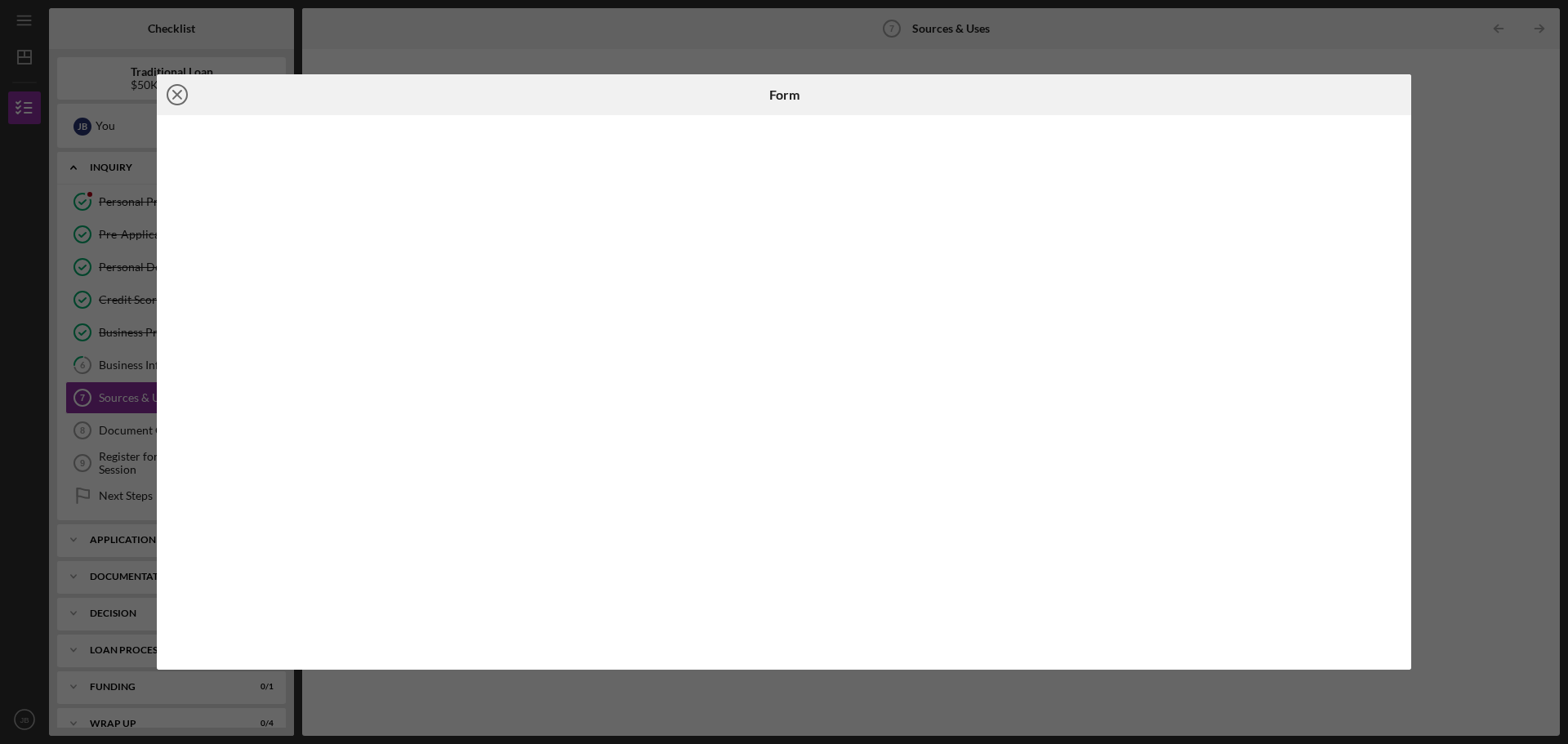
click at [177, 92] on icon "Icon/Close" at bounding box center [177, 95] width 41 height 41
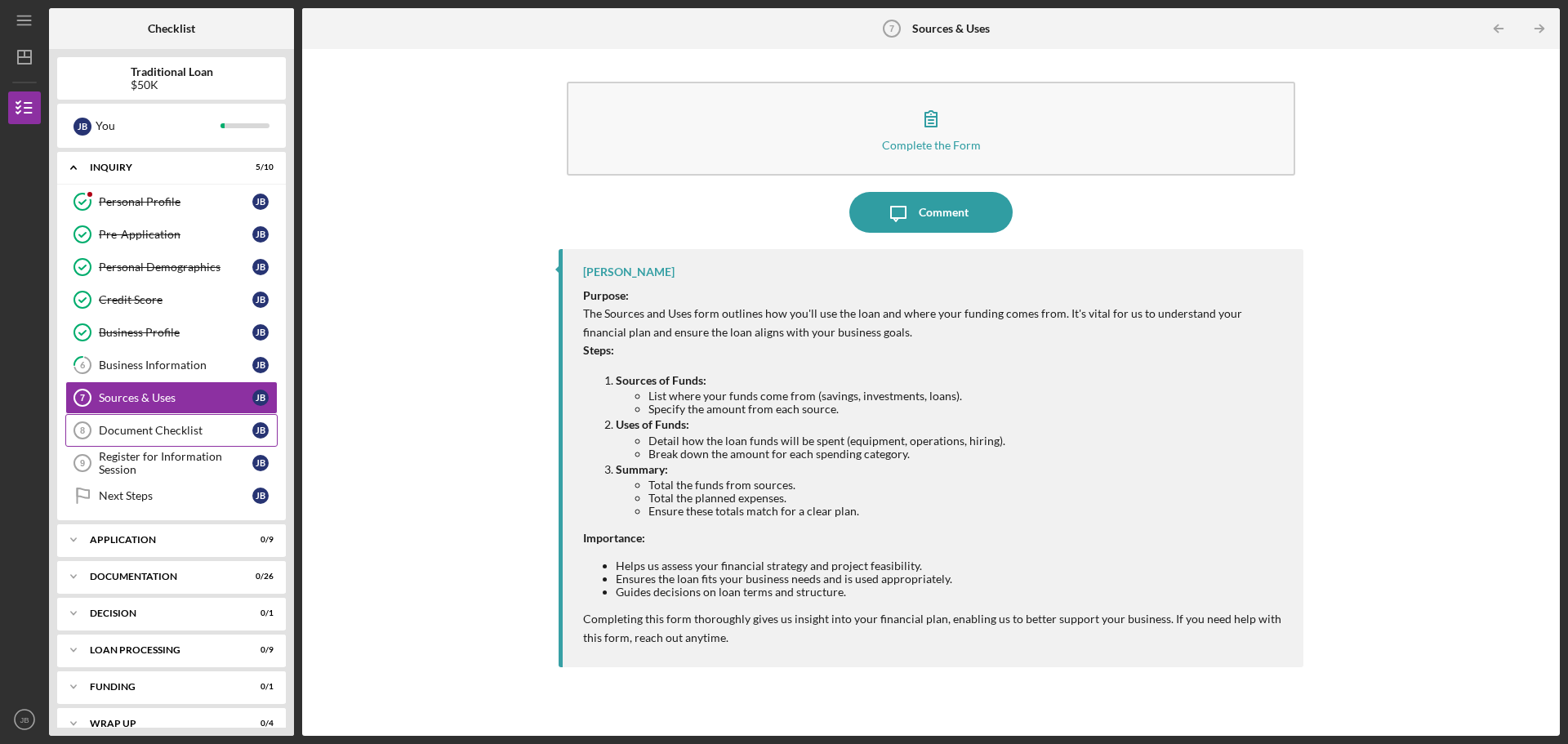
click at [145, 431] on div "Document Checklist" at bounding box center [176, 430] width 154 height 13
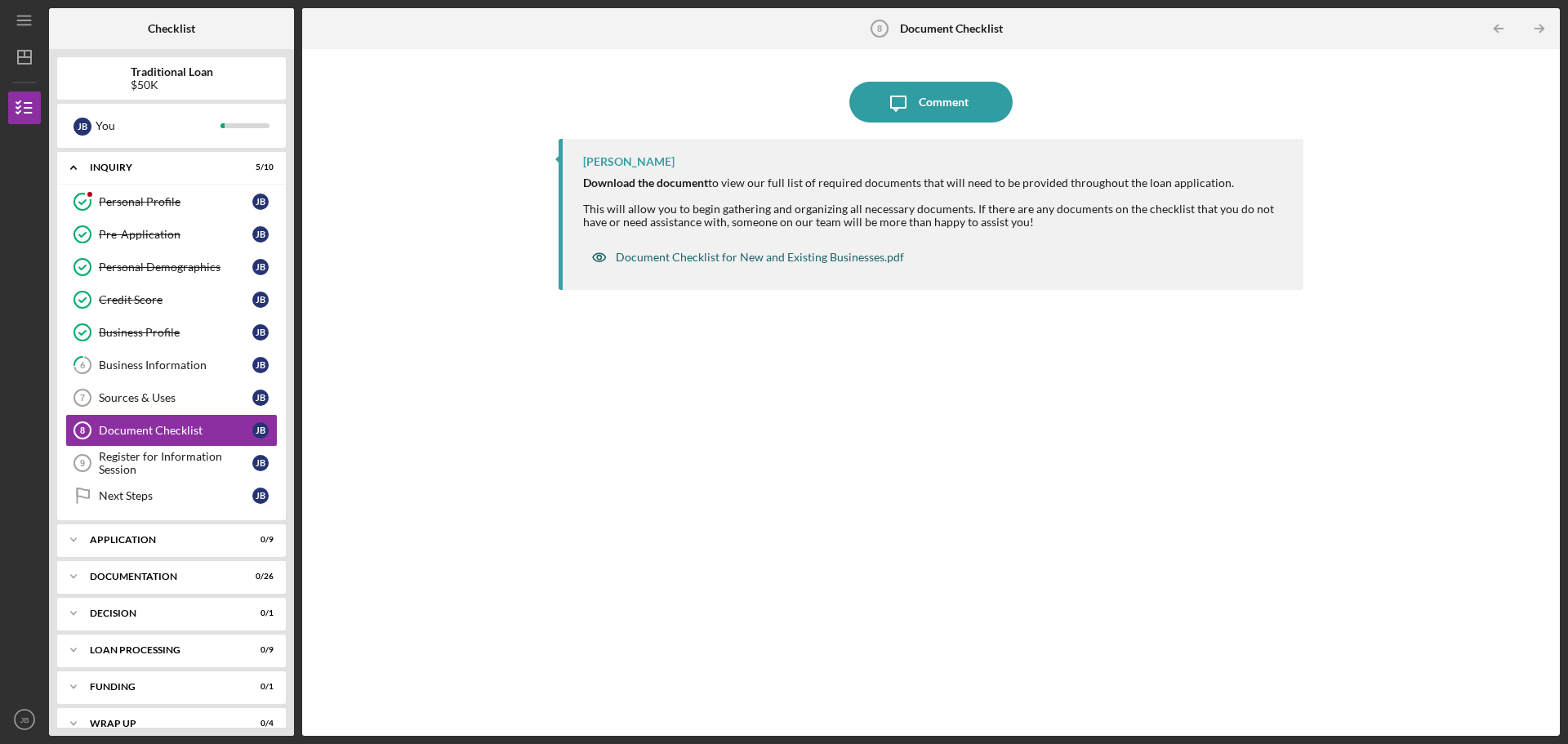
click at [737, 253] on div "Document Checklist for New and Existing Businesses.pdf" at bounding box center [760, 257] width 288 height 13
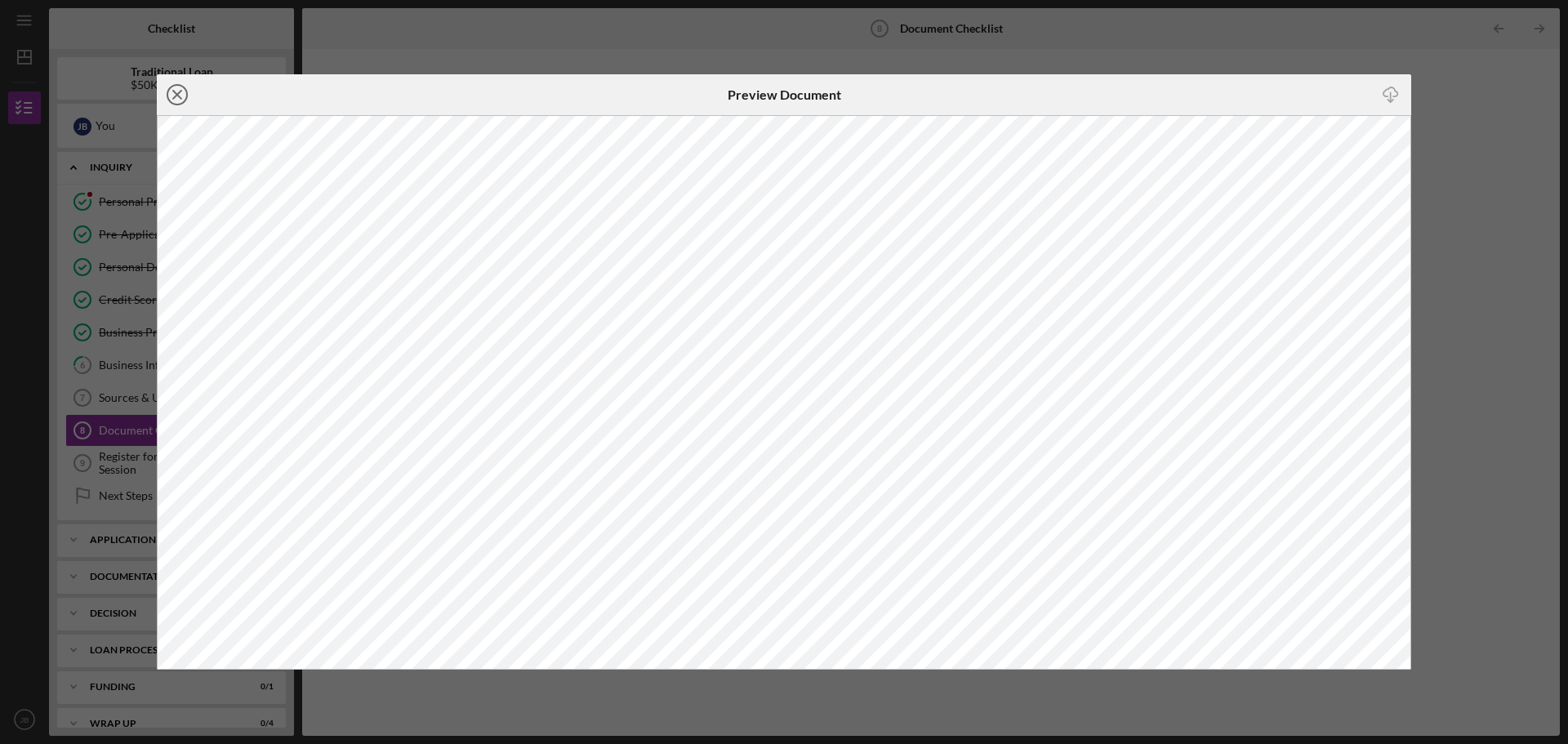
click at [179, 91] on icon "Icon/Close" at bounding box center [177, 95] width 41 height 41
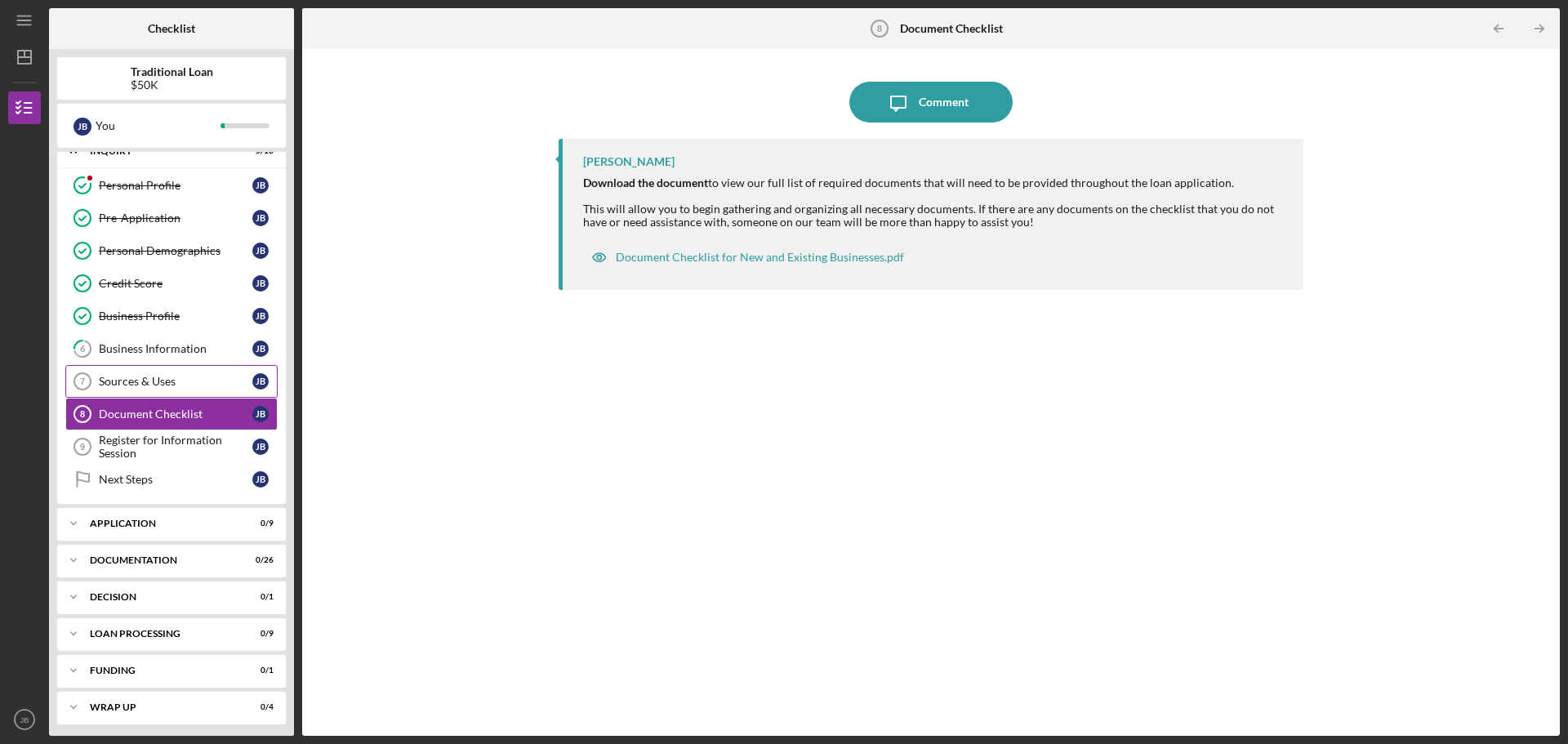
scroll to position [21, 0]
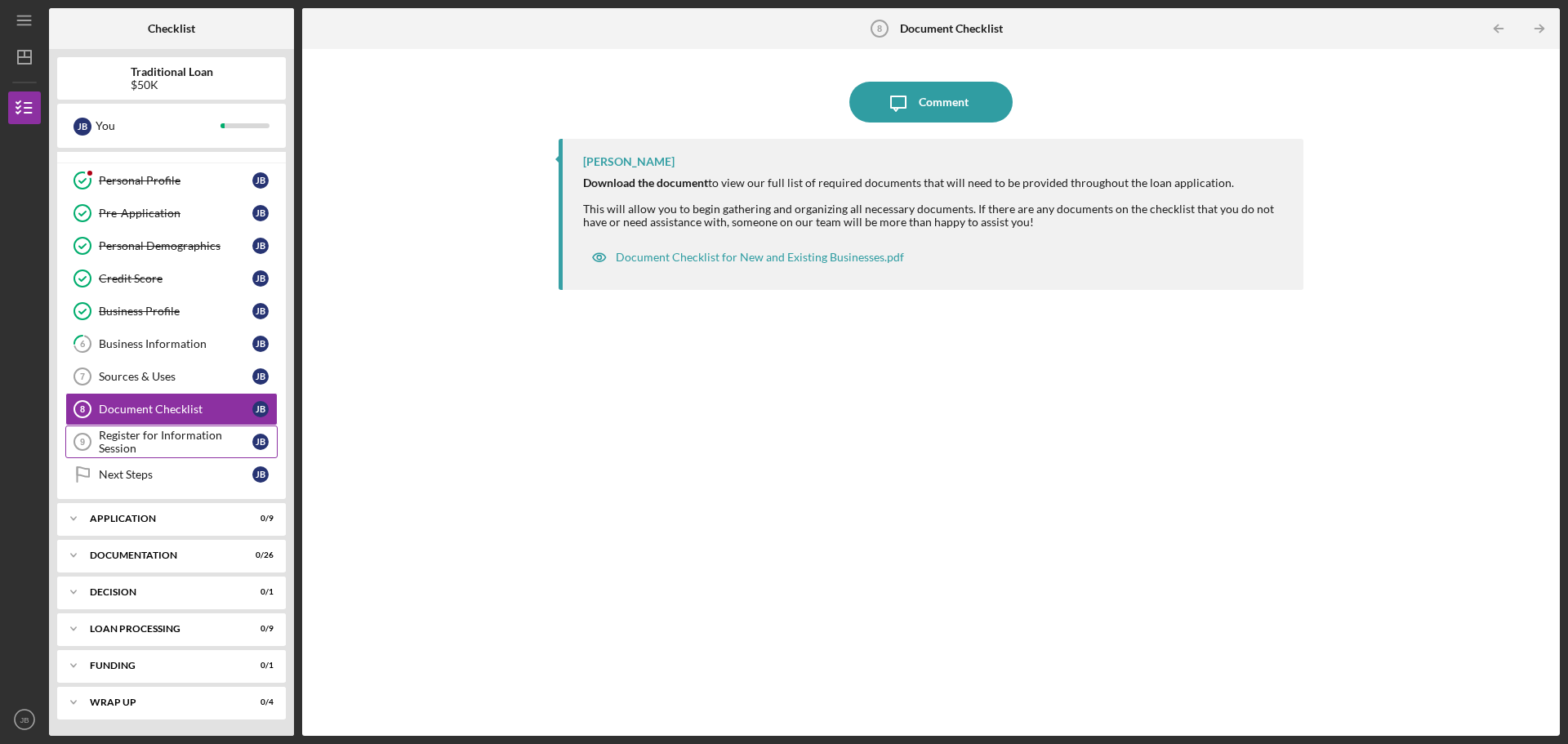
click at [193, 443] on div "Register for Information Session" at bounding box center [176, 441] width 154 height 26
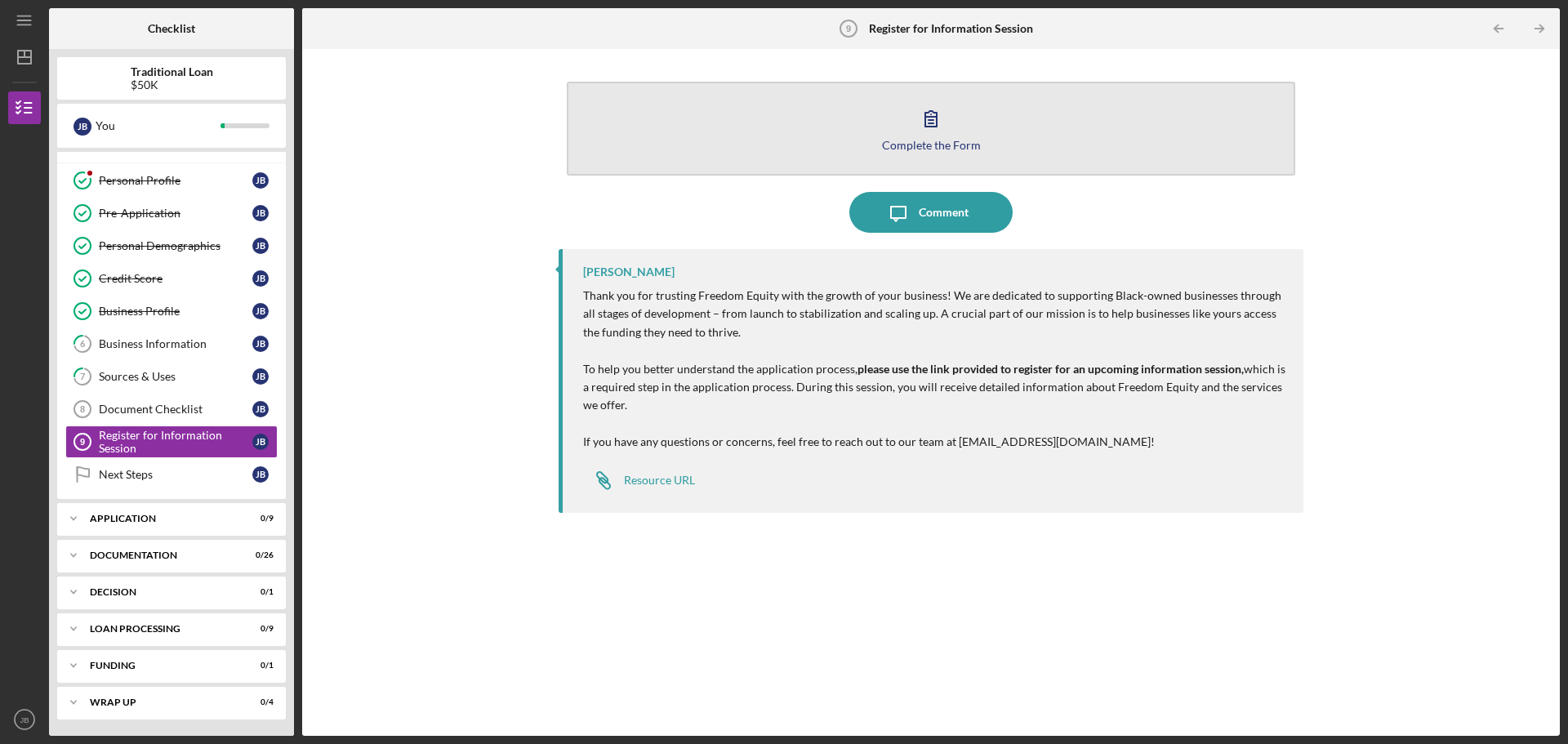
click at [928, 144] on div "Complete the Form" at bounding box center [931, 144] width 99 height 12
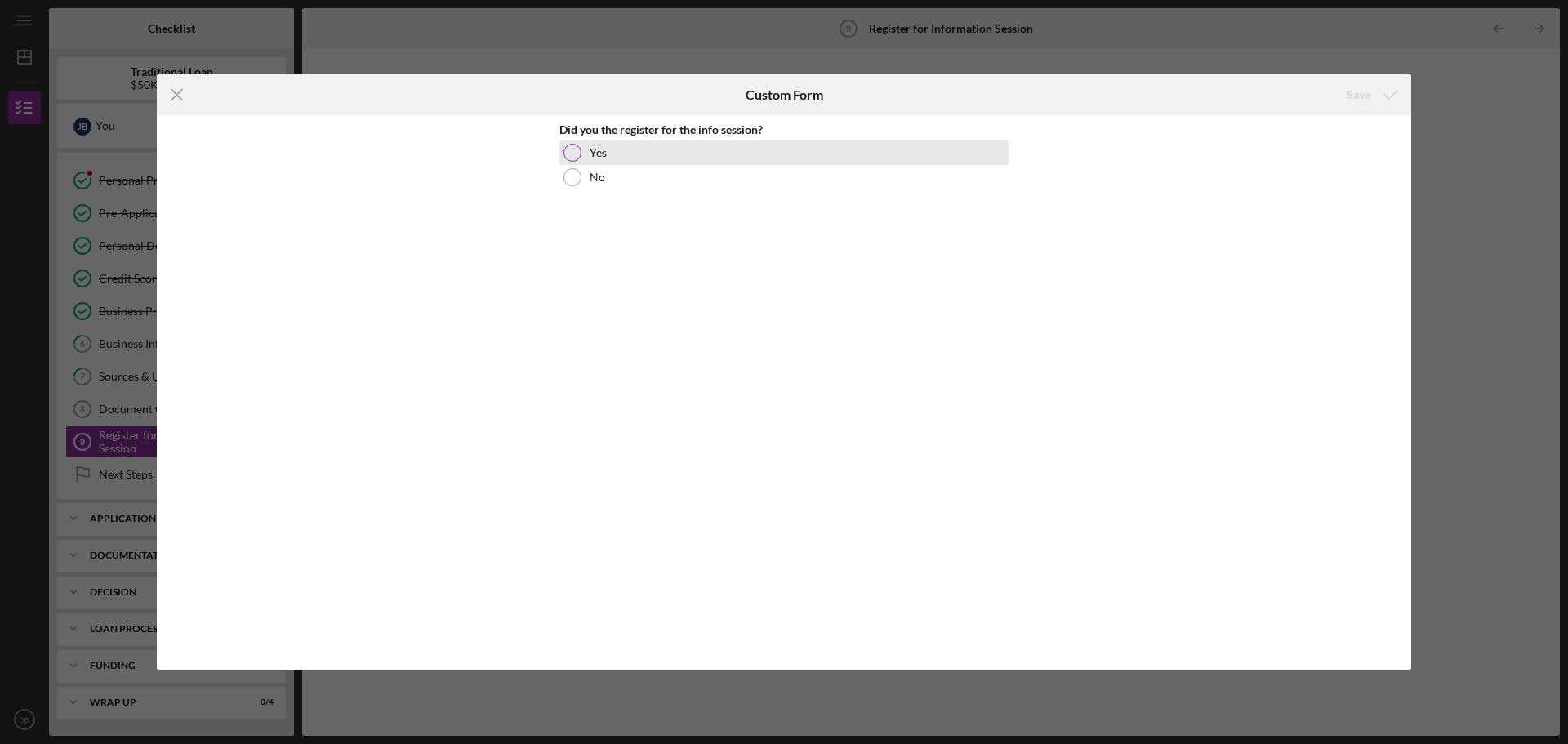
click at [575, 159] on div at bounding box center [572, 152] width 18 height 18
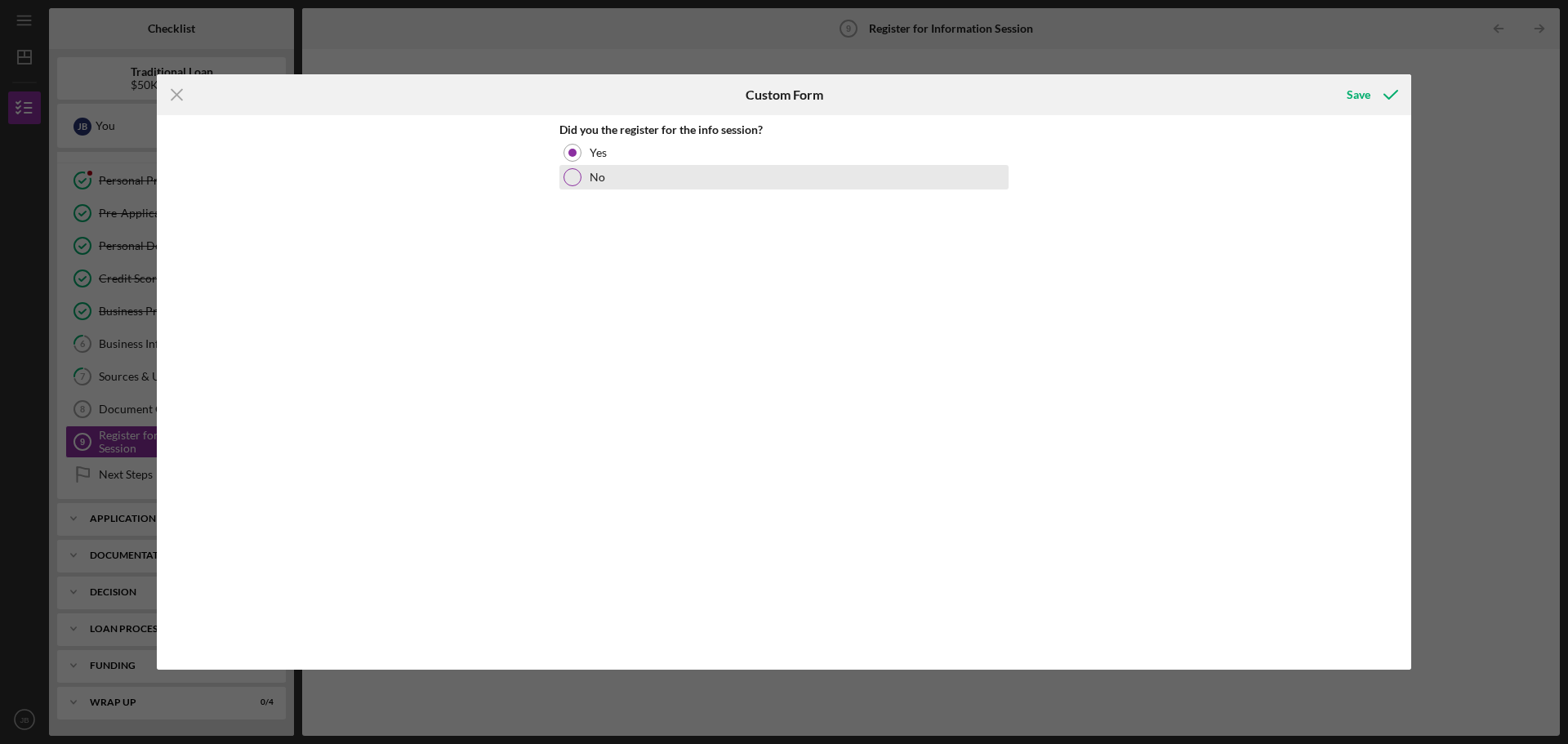
click at [580, 176] on div at bounding box center [572, 176] width 18 height 18
click at [172, 88] on icon "Icon/Menu Close" at bounding box center [177, 95] width 41 height 41
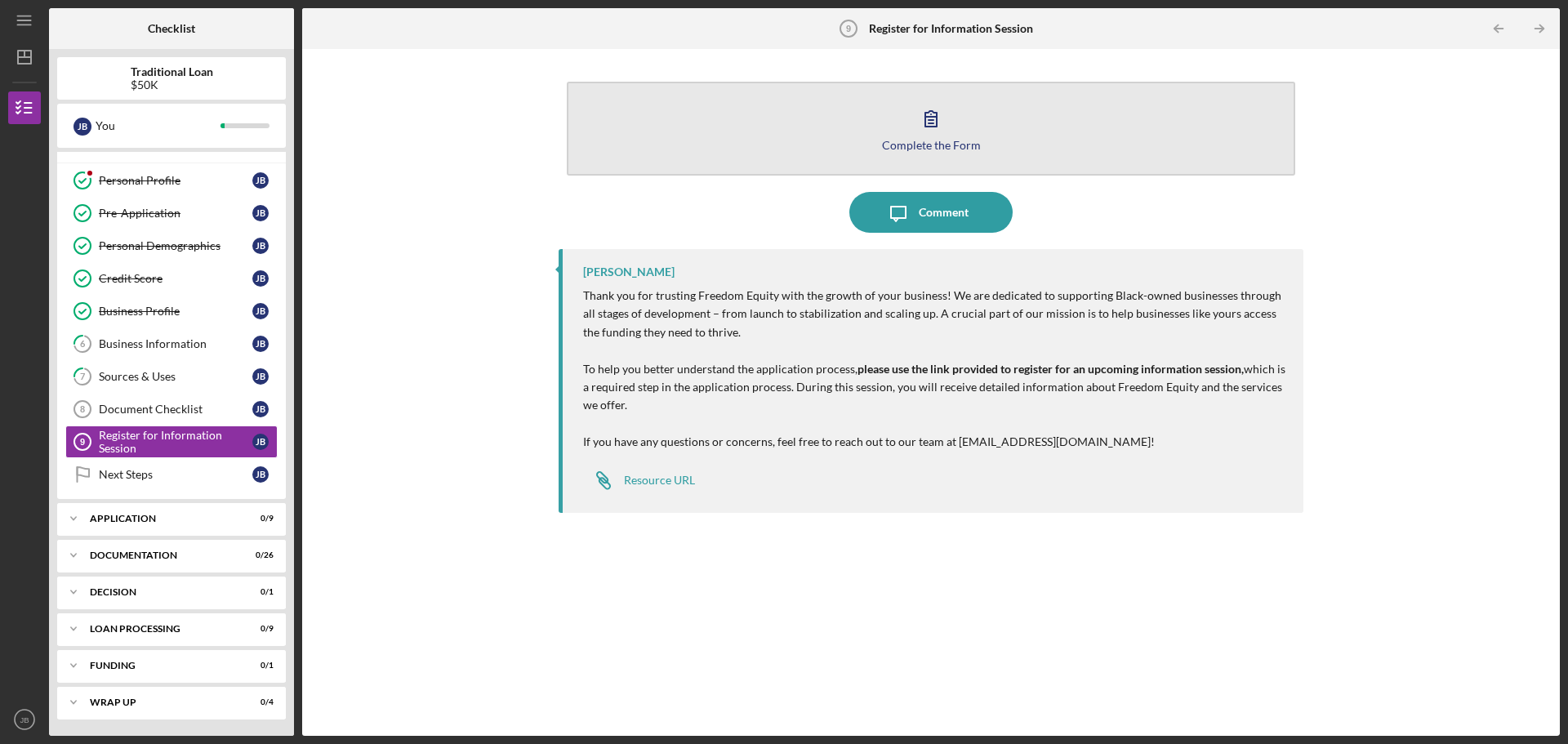
click at [923, 144] on div "Complete the Form" at bounding box center [931, 144] width 99 height 12
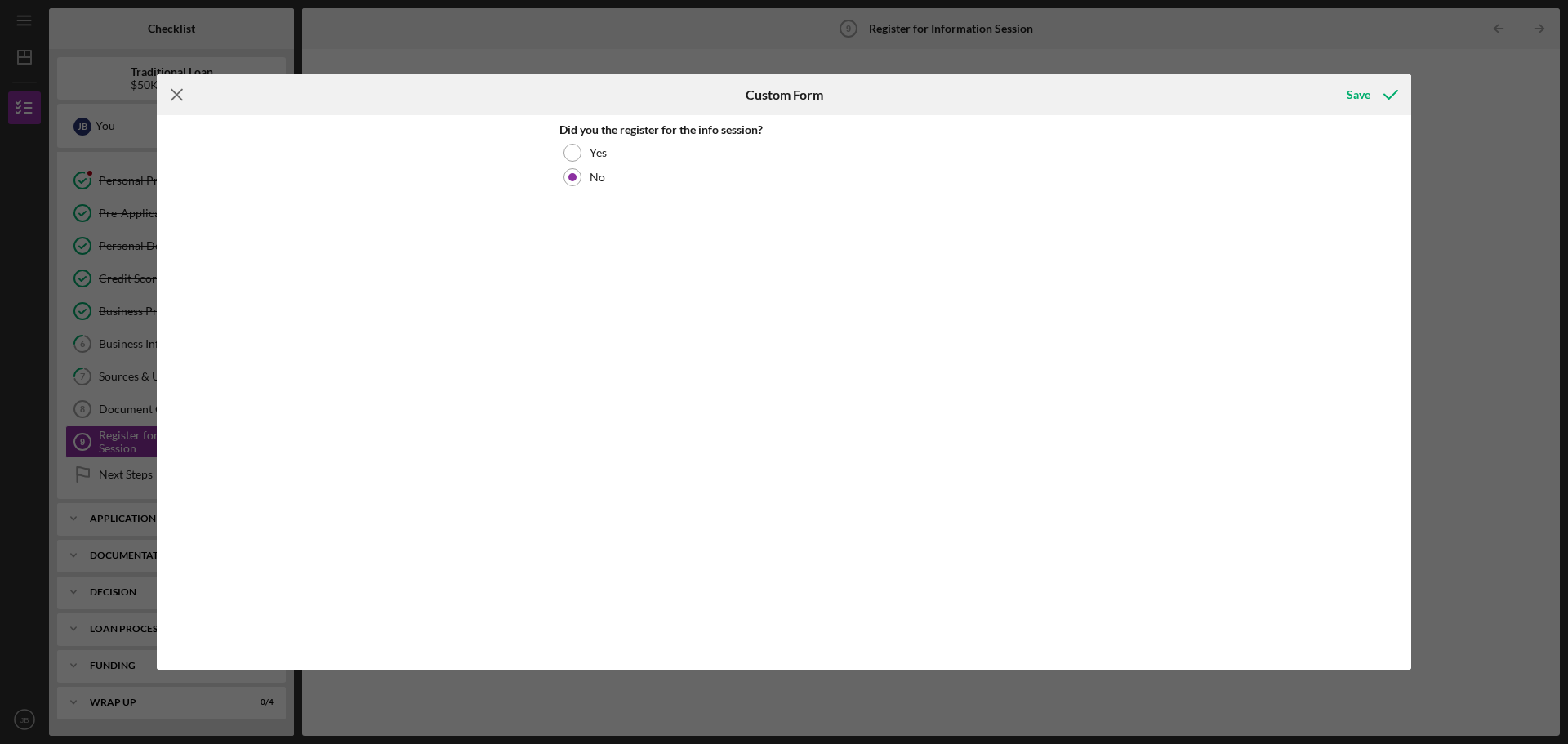
click at [182, 95] on icon "Icon/Menu Close" at bounding box center [177, 95] width 41 height 41
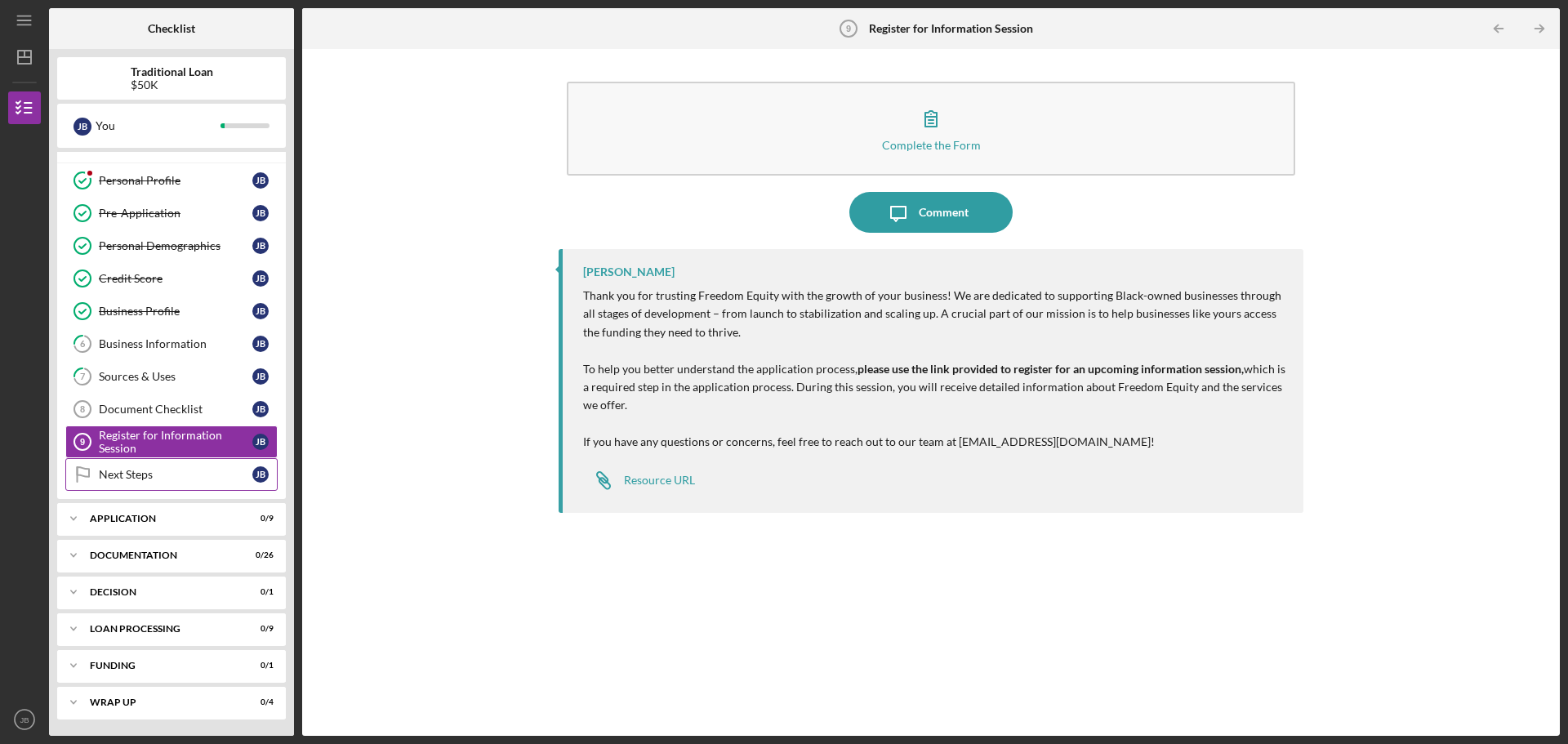
click at [126, 473] on div "Next Steps" at bounding box center [176, 474] width 154 height 13
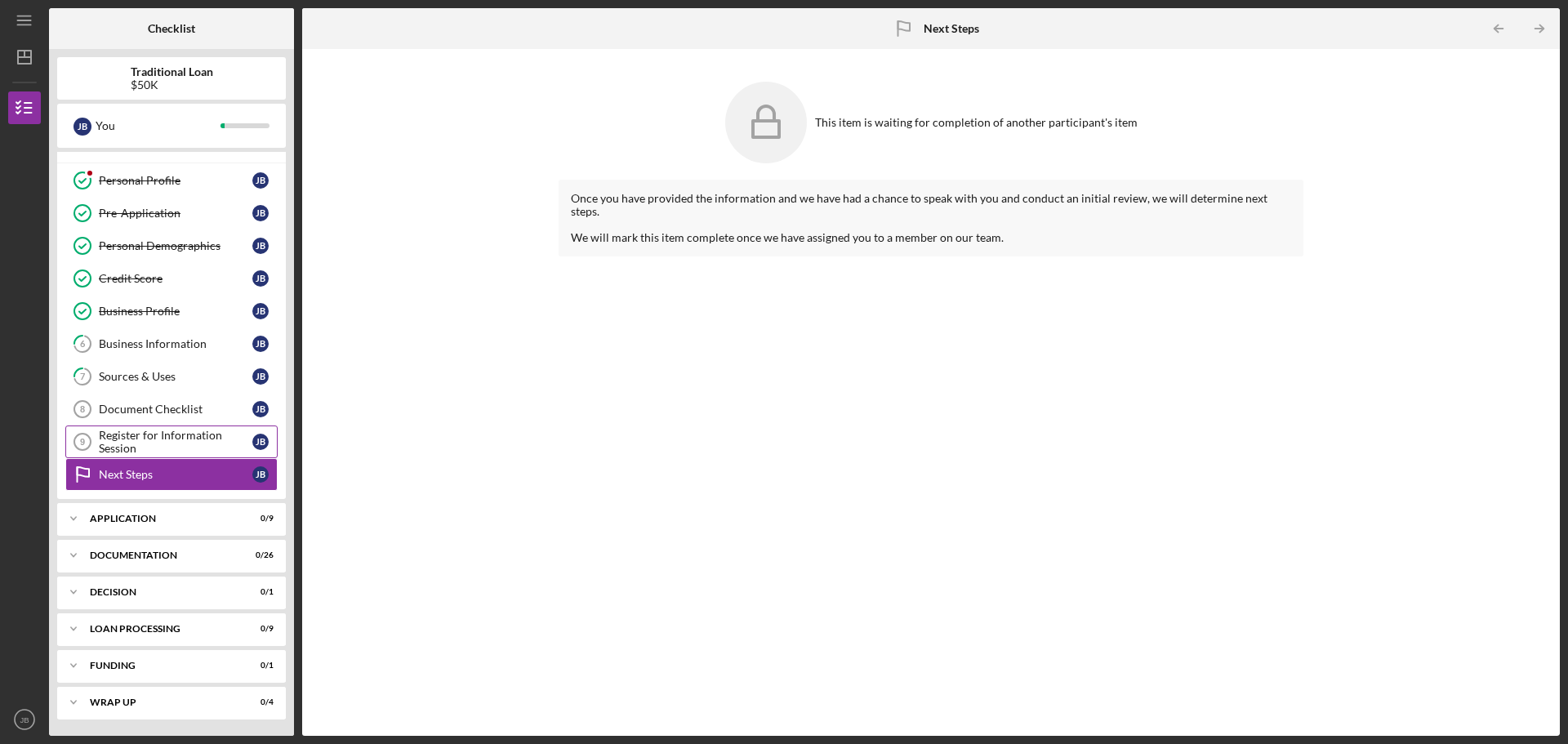
click at [139, 436] on div "Register for Information Session" at bounding box center [176, 441] width 154 height 26
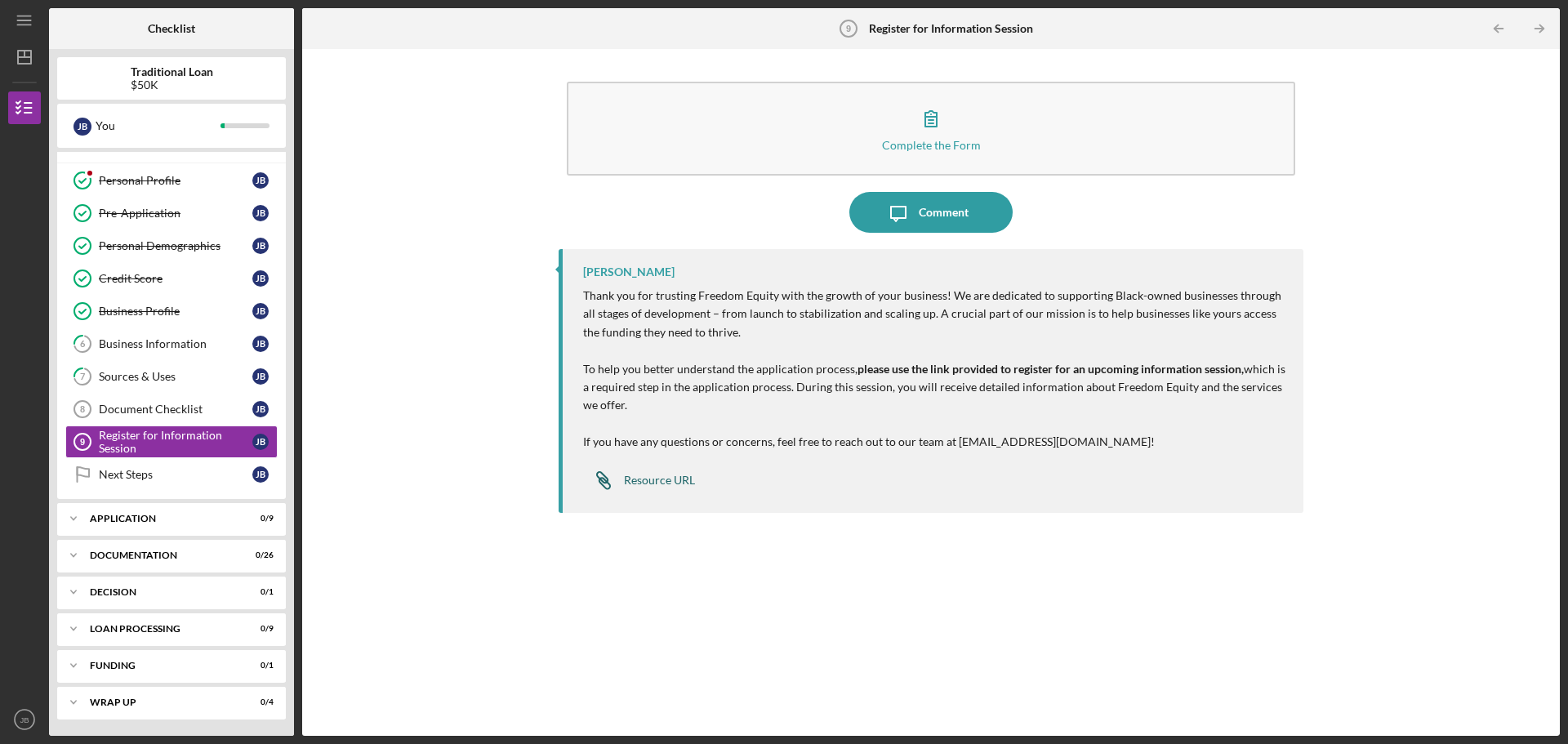
click at [641, 477] on div "Resource URL" at bounding box center [659, 480] width 71 height 13
click at [661, 480] on div "Resource URL" at bounding box center [659, 480] width 71 height 13
